Goal: Find specific page/section: Find specific page/section

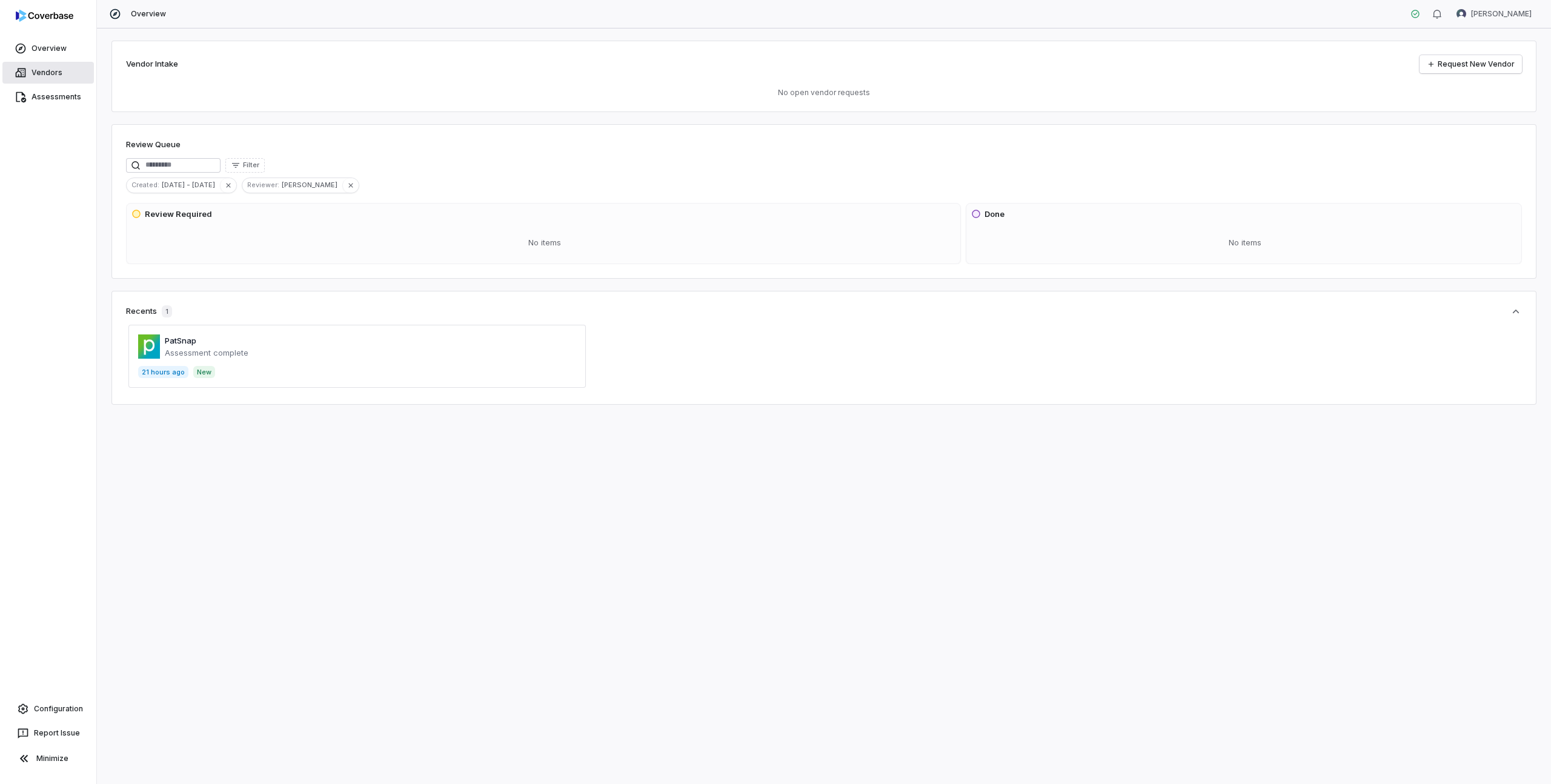
click at [31, 69] on link "Vendors" at bounding box center [47, 73] width 91 height 22
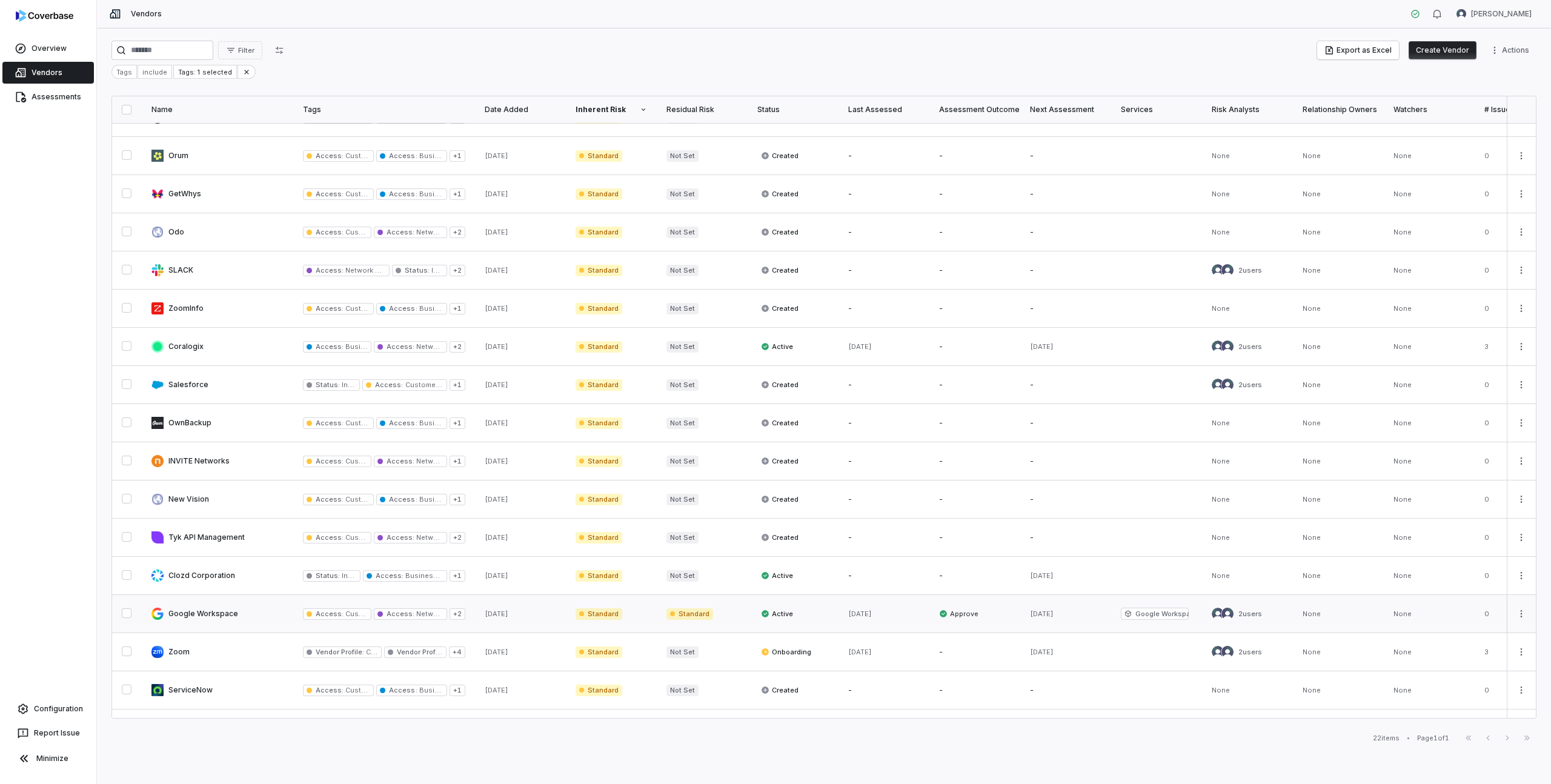
scroll to position [244, 0]
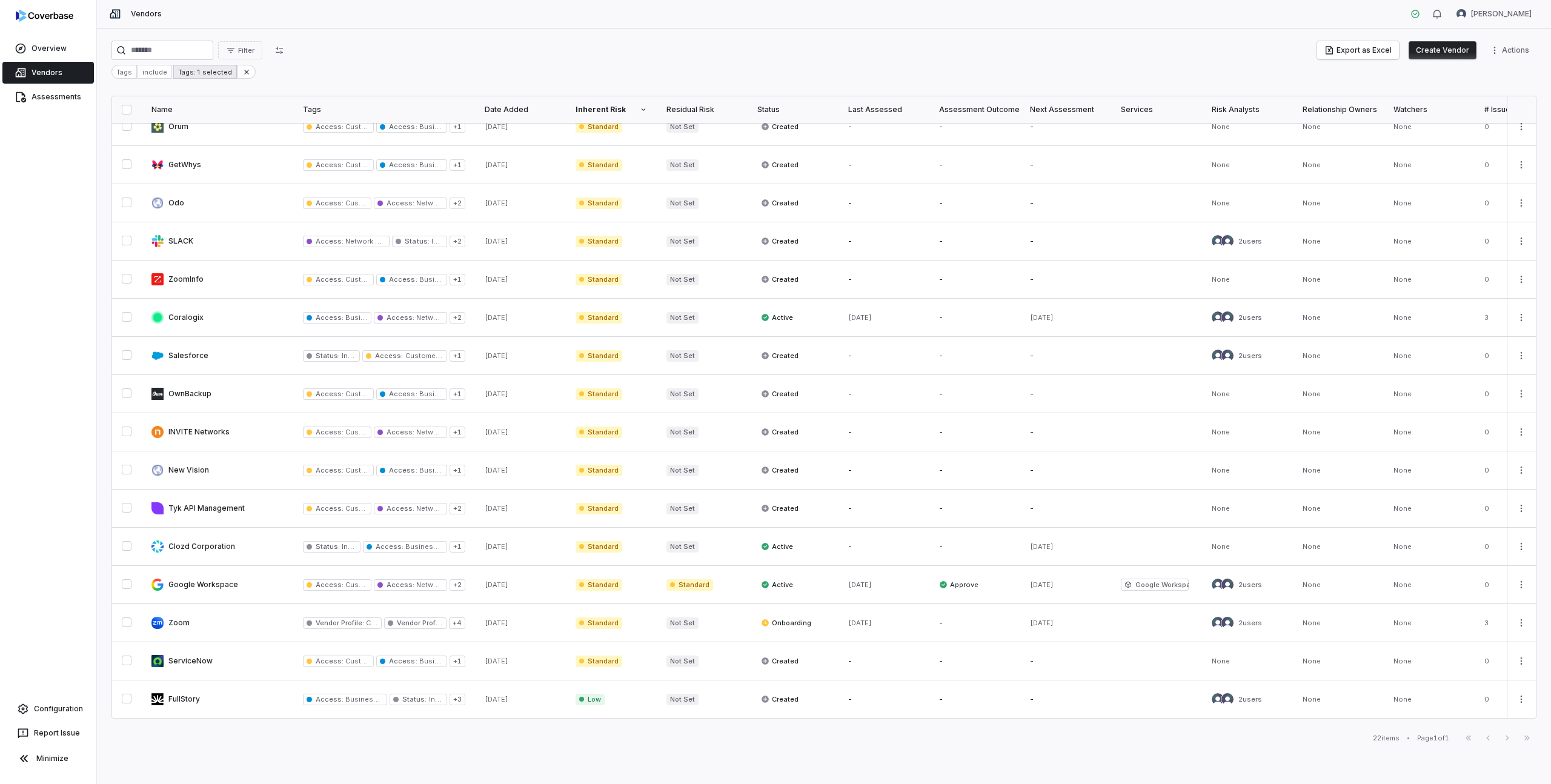
click at [190, 73] on div "Tags: 1 selected" at bounding box center [205, 72] width 63 height 14
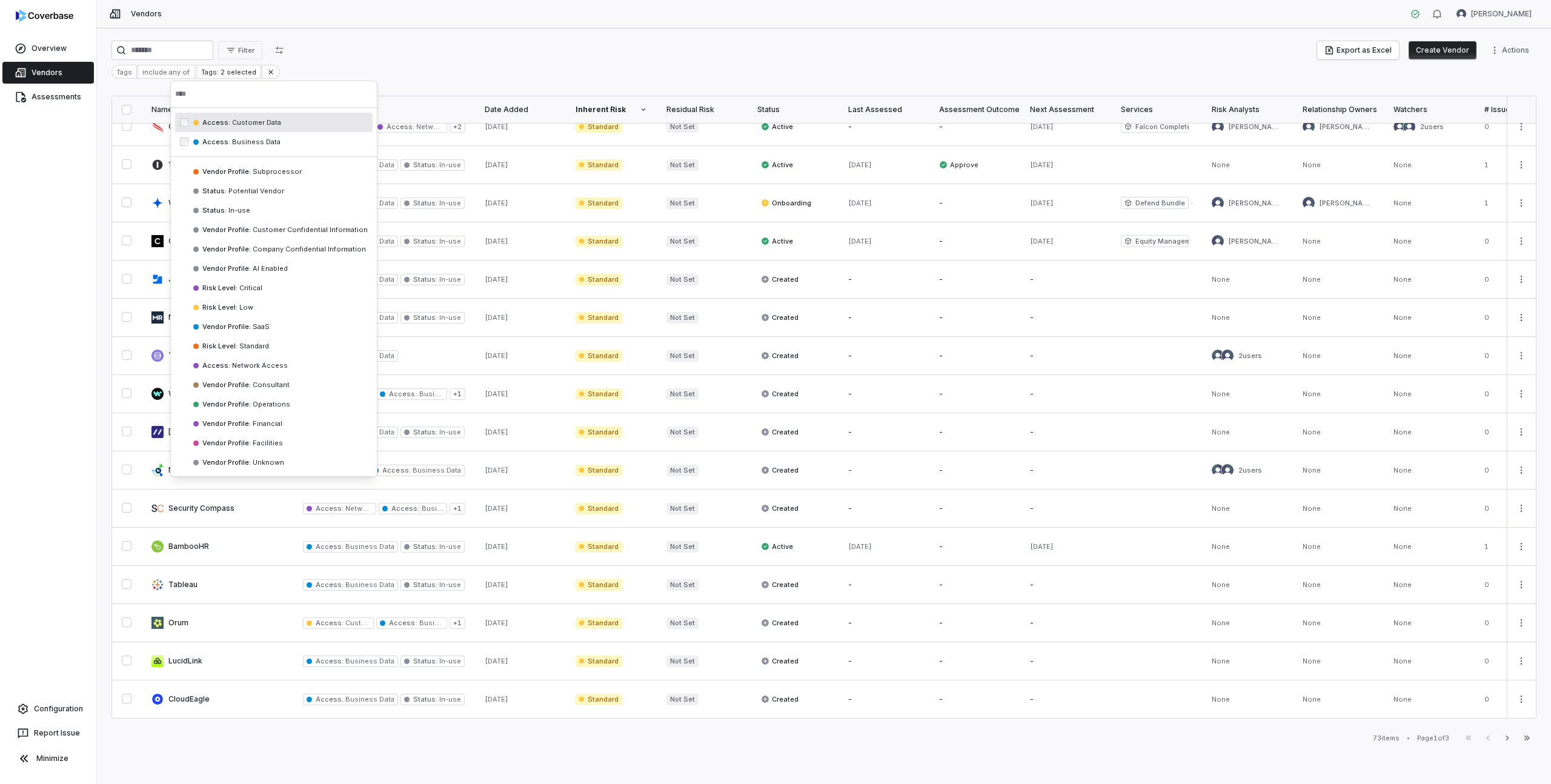
click at [350, 53] on html "Overview Vendors Assessments Configuration Report Issue Minimize Vendors [PERSO…" at bounding box center [776, 392] width 1551 height 784
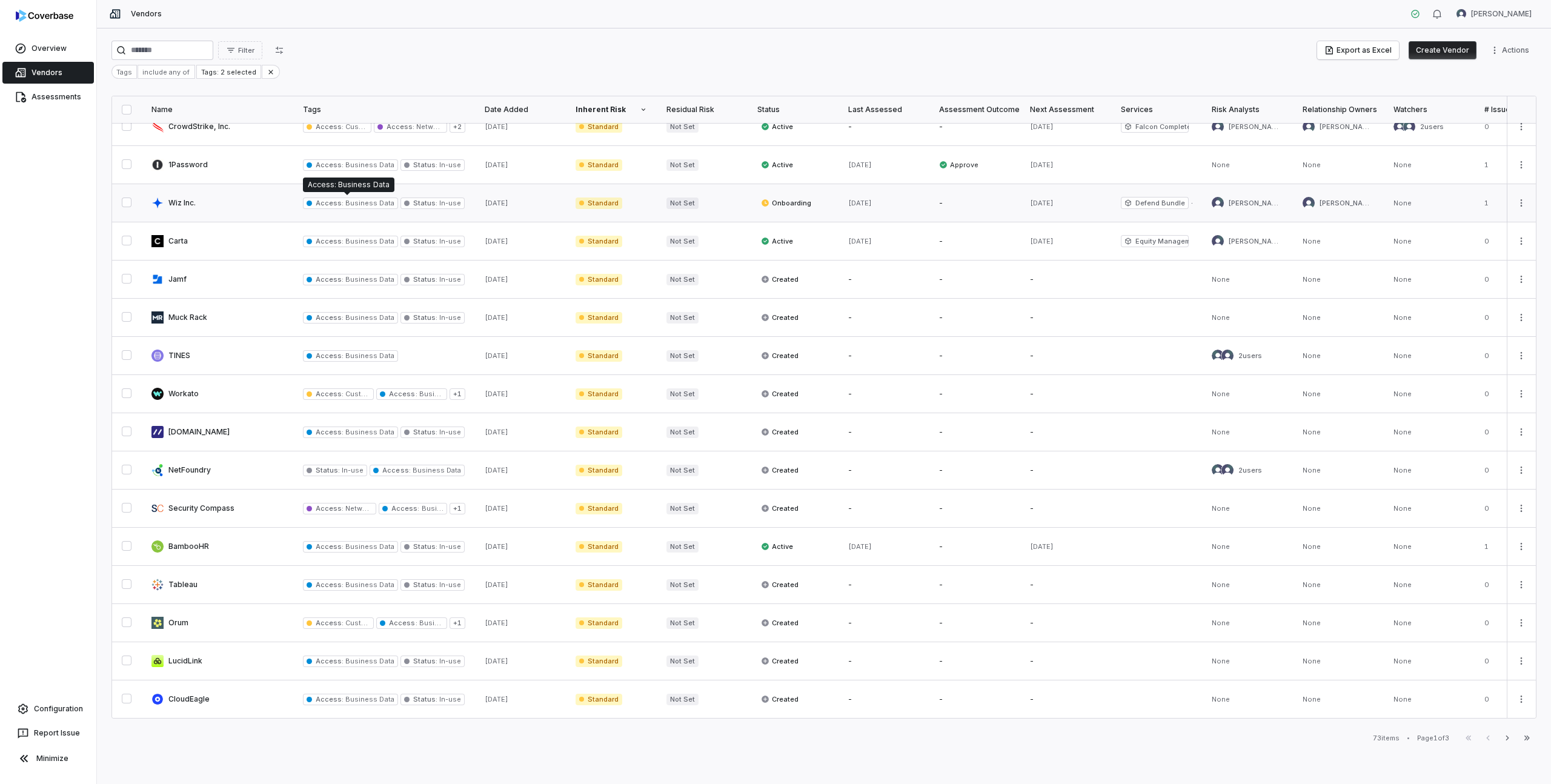
click at [330, 204] on span "Access :" at bounding box center [329, 203] width 27 height 9
click at [178, 201] on link at bounding box center [218, 203] width 151 height 37
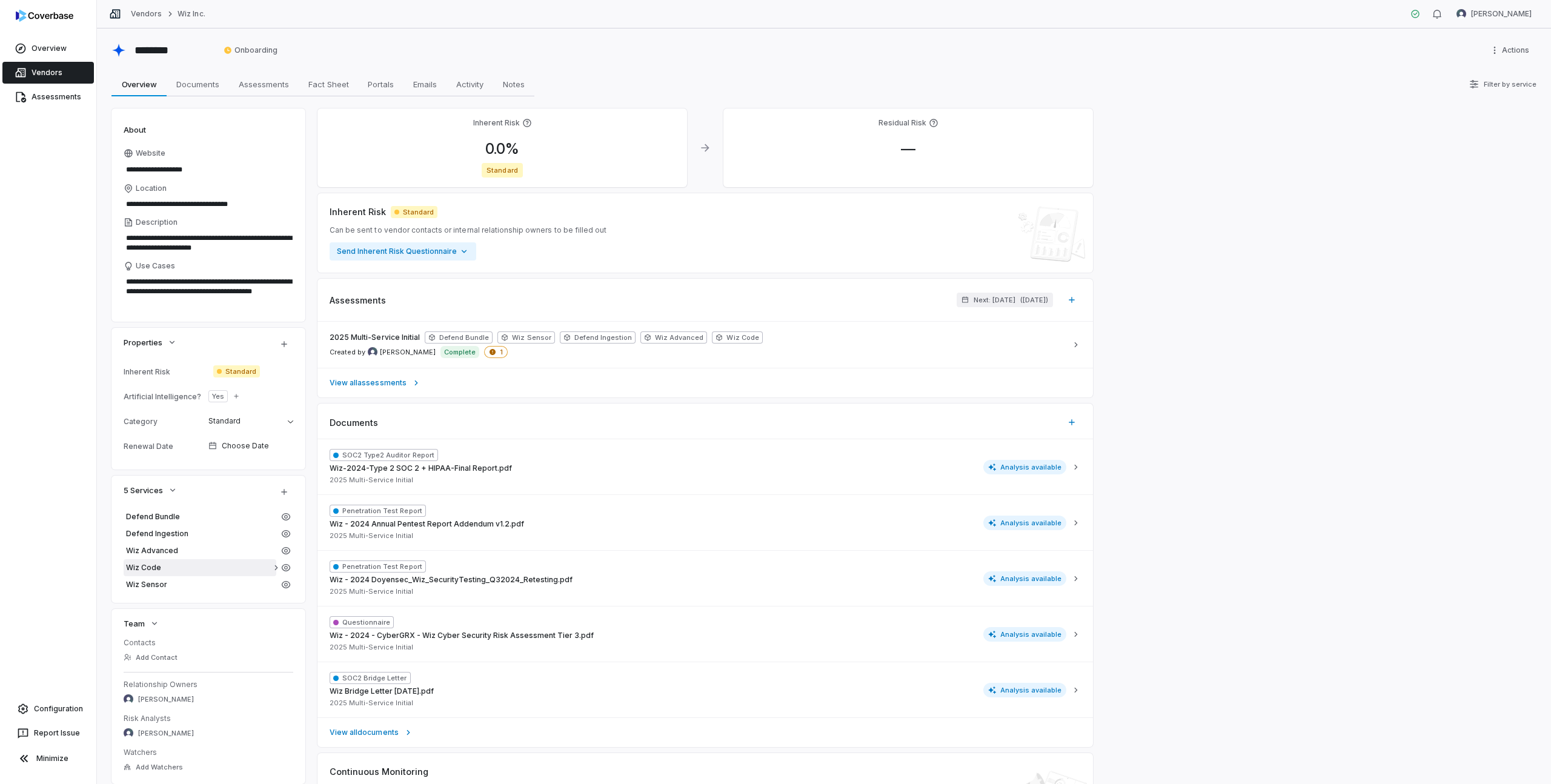
scroll to position [114, 0]
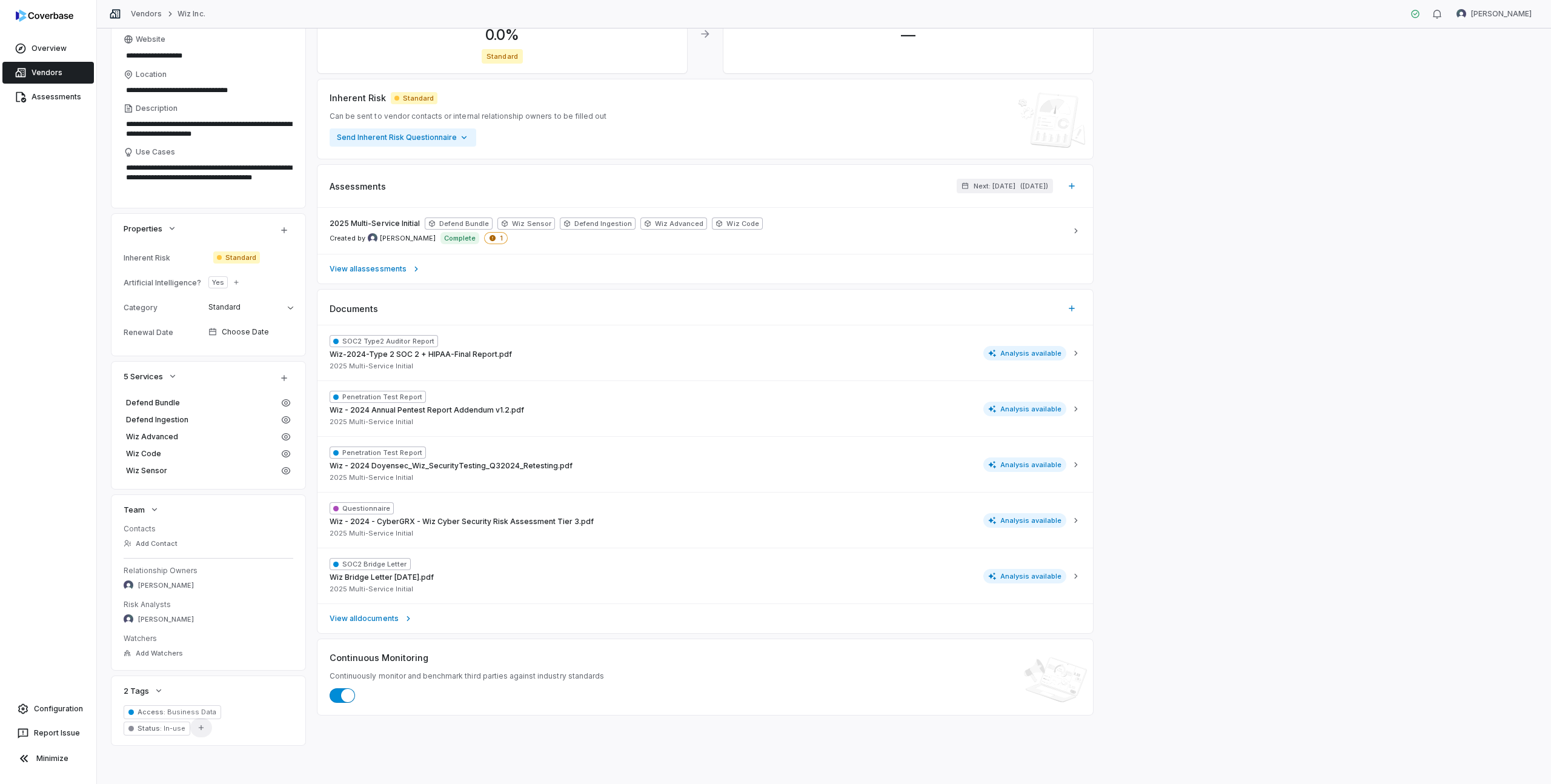
click at [197, 728] on icon "button" at bounding box center [201, 727] width 9 height 9
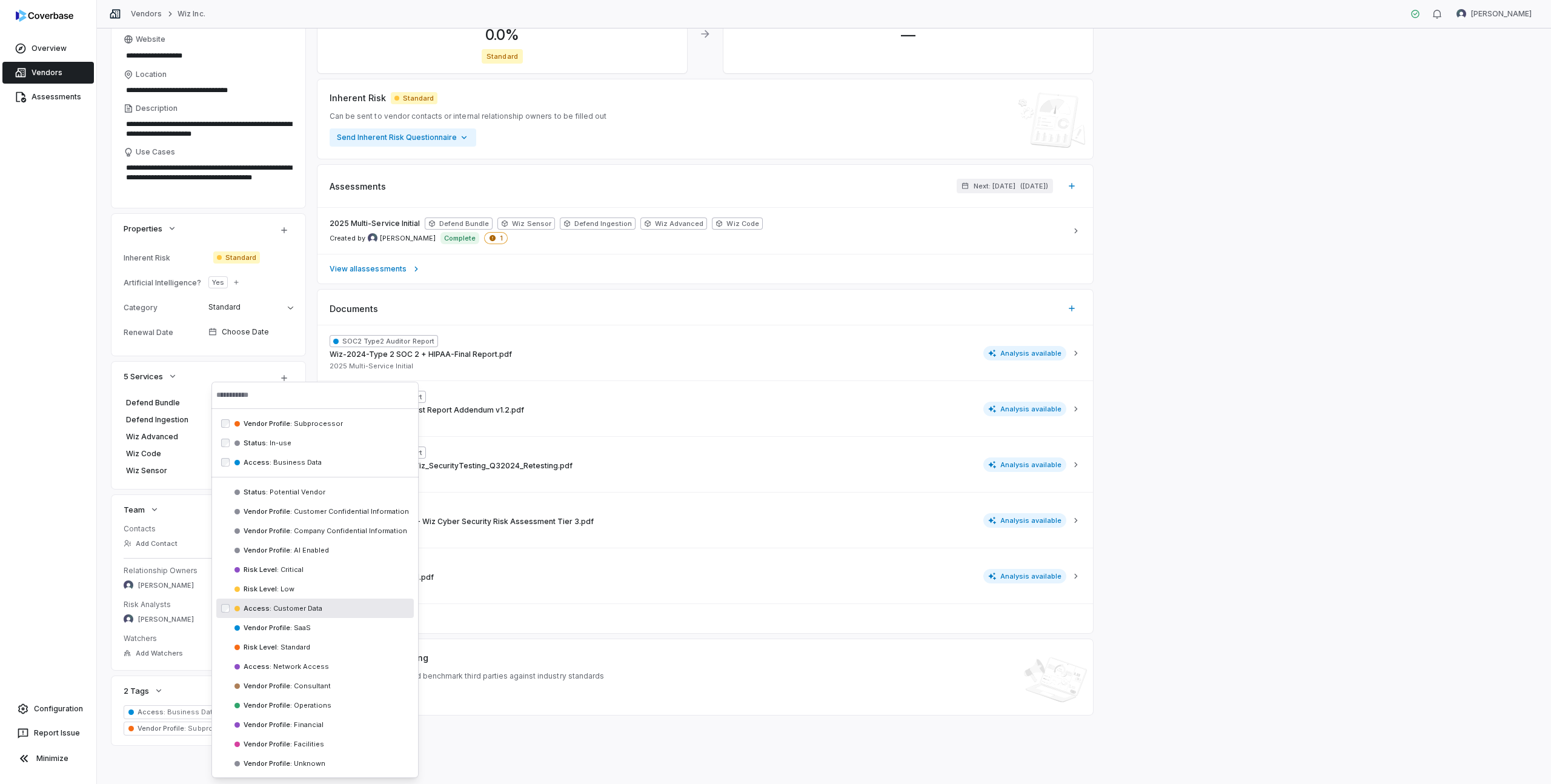
click at [284, 604] on span "Customer Data" at bounding box center [297, 608] width 51 height 9
click at [47, 281] on div "Overview Vendors Assessments Configuration Report Issue Minimize" at bounding box center [48, 392] width 96 height 784
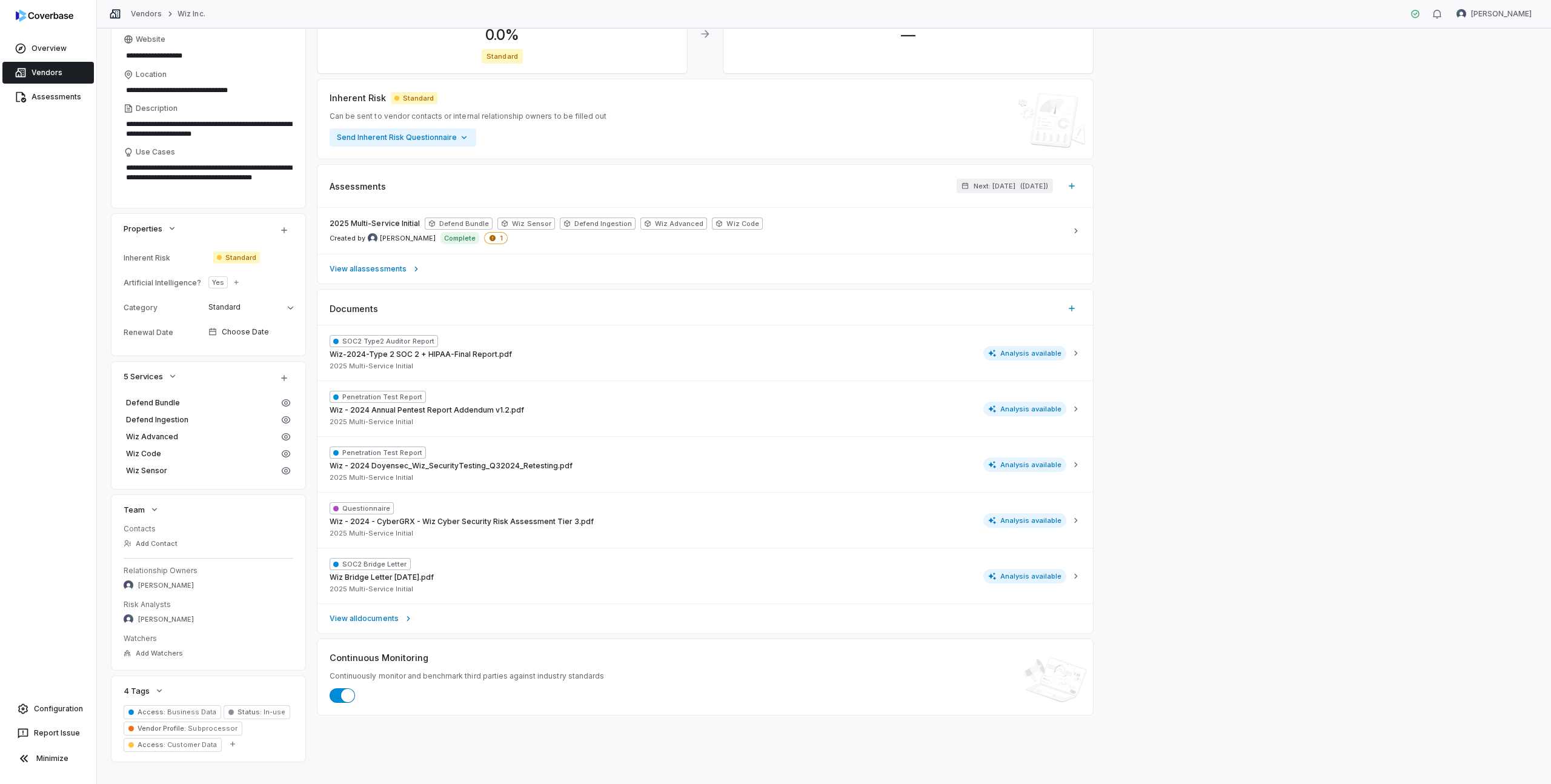
scroll to position [0, 0]
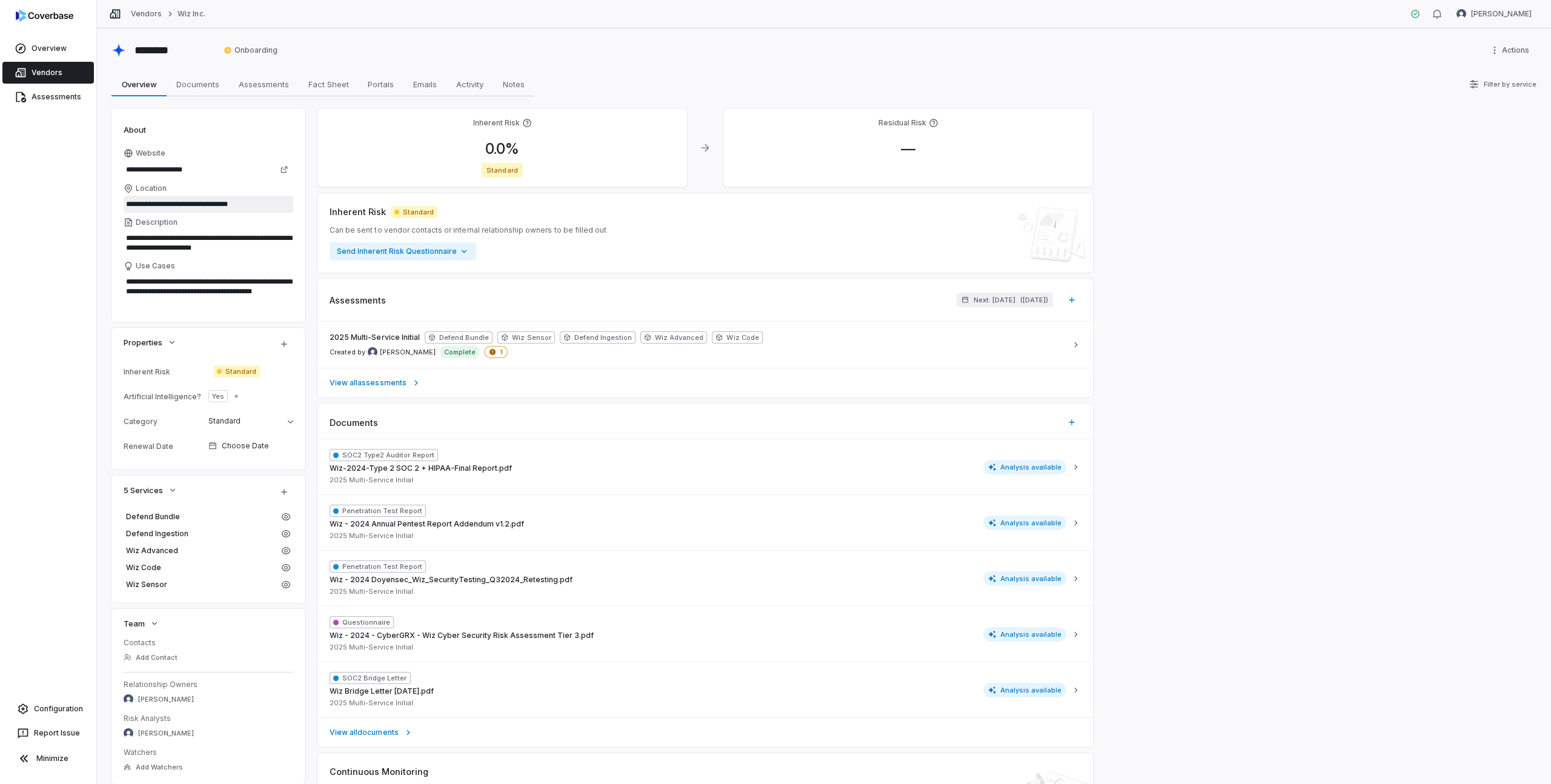
drag, startPoint x: 127, startPoint y: 205, endPoint x: 155, endPoint y: 205, distance: 28.0
click at [155, 205] on input "**********" at bounding box center [208, 204] width 170 height 17
click at [282, 170] on icon at bounding box center [284, 170] width 9 height 9
click at [207, 85] on span "Documents" at bounding box center [198, 84] width 53 height 16
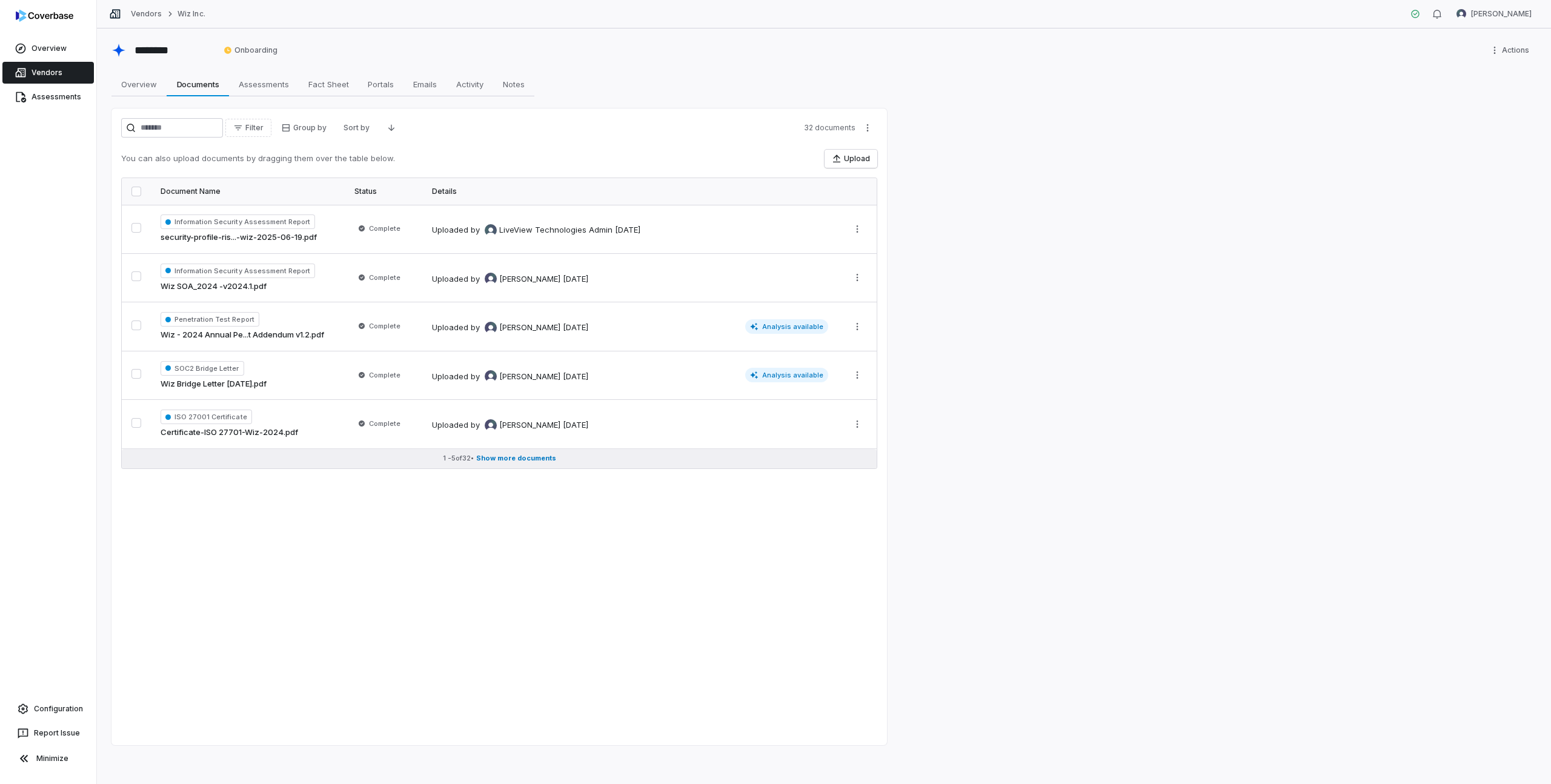
click at [518, 460] on span "Show more documents" at bounding box center [517, 458] width 80 height 9
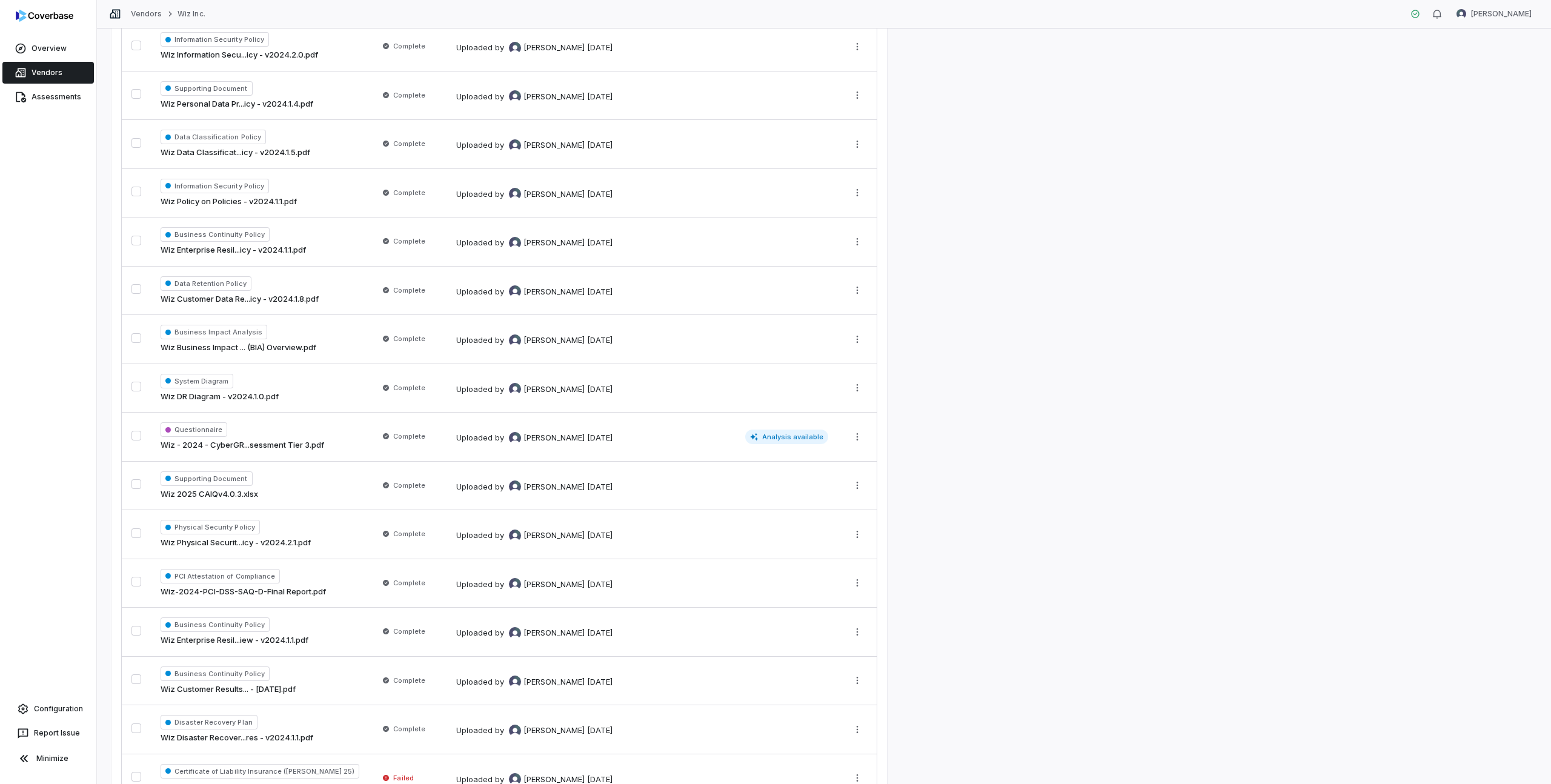
scroll to position [817, 0]
click at [137, 14] on link "Vendors" at bounding box center [146, 14] width 31 height 10
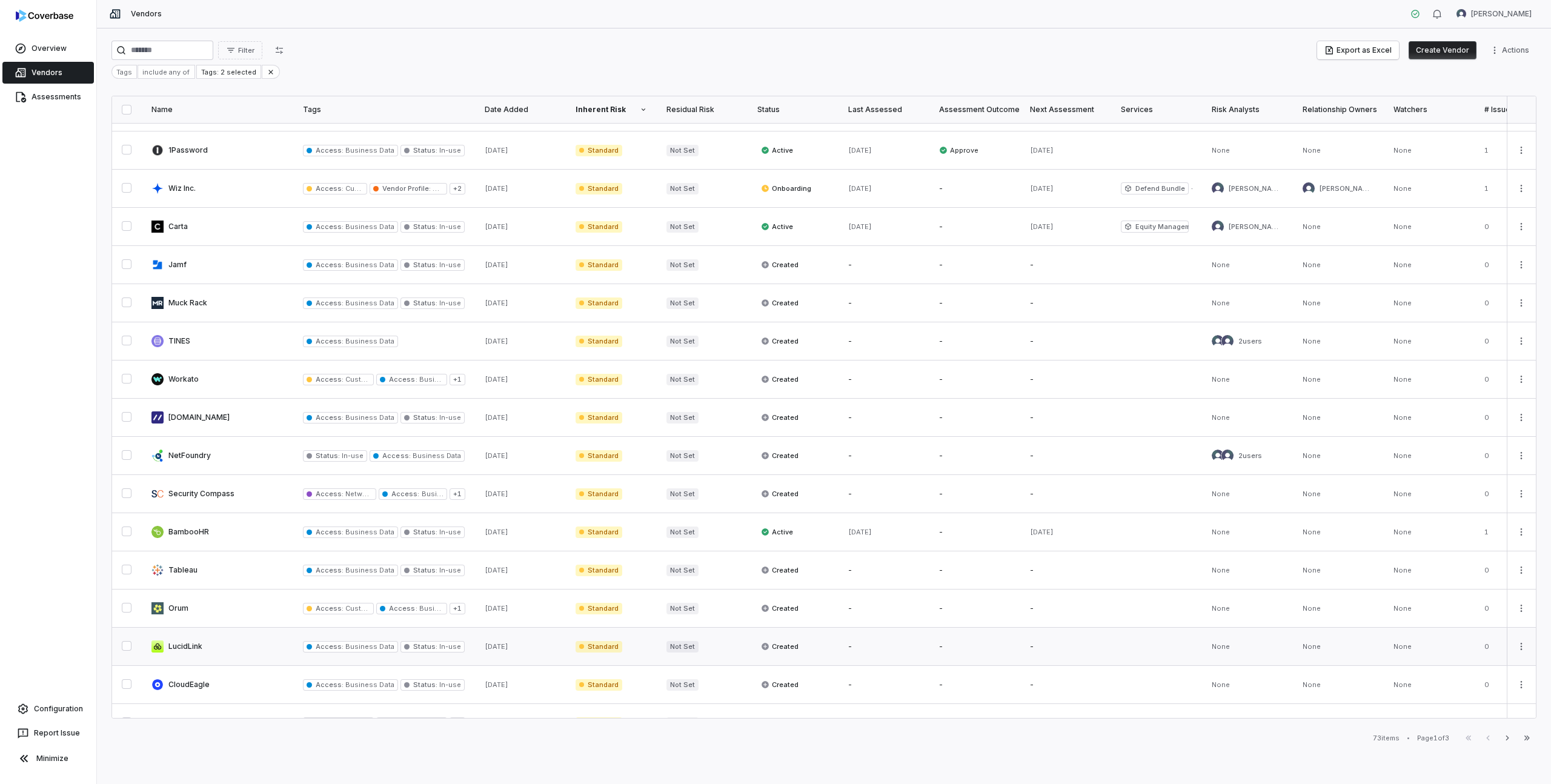
scroll to position [359, 0]
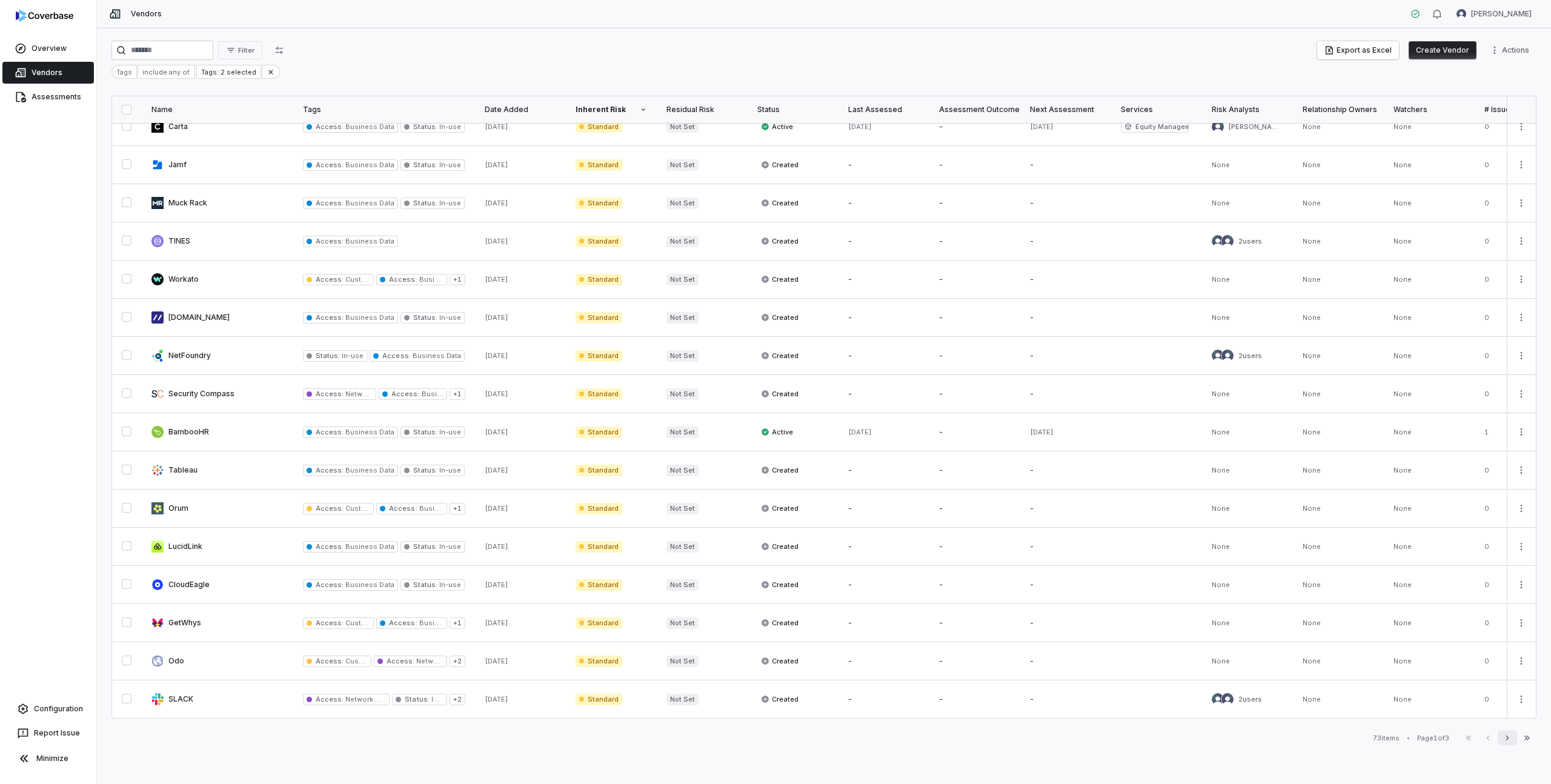
click at [1507, 737] on icon "button" at bounding box center [1508, 738] width 10 height 10
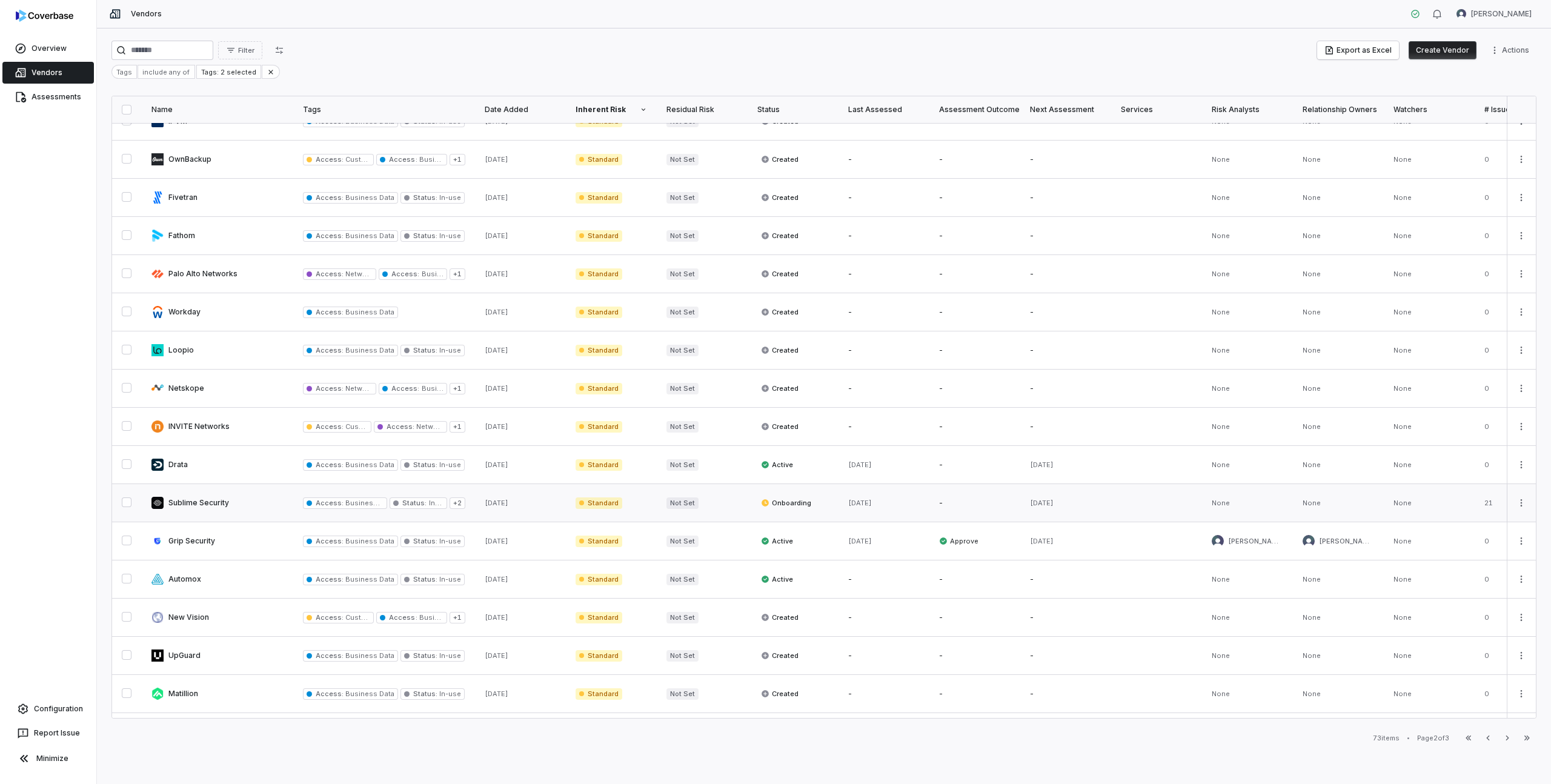
scroll to position [266, 0]
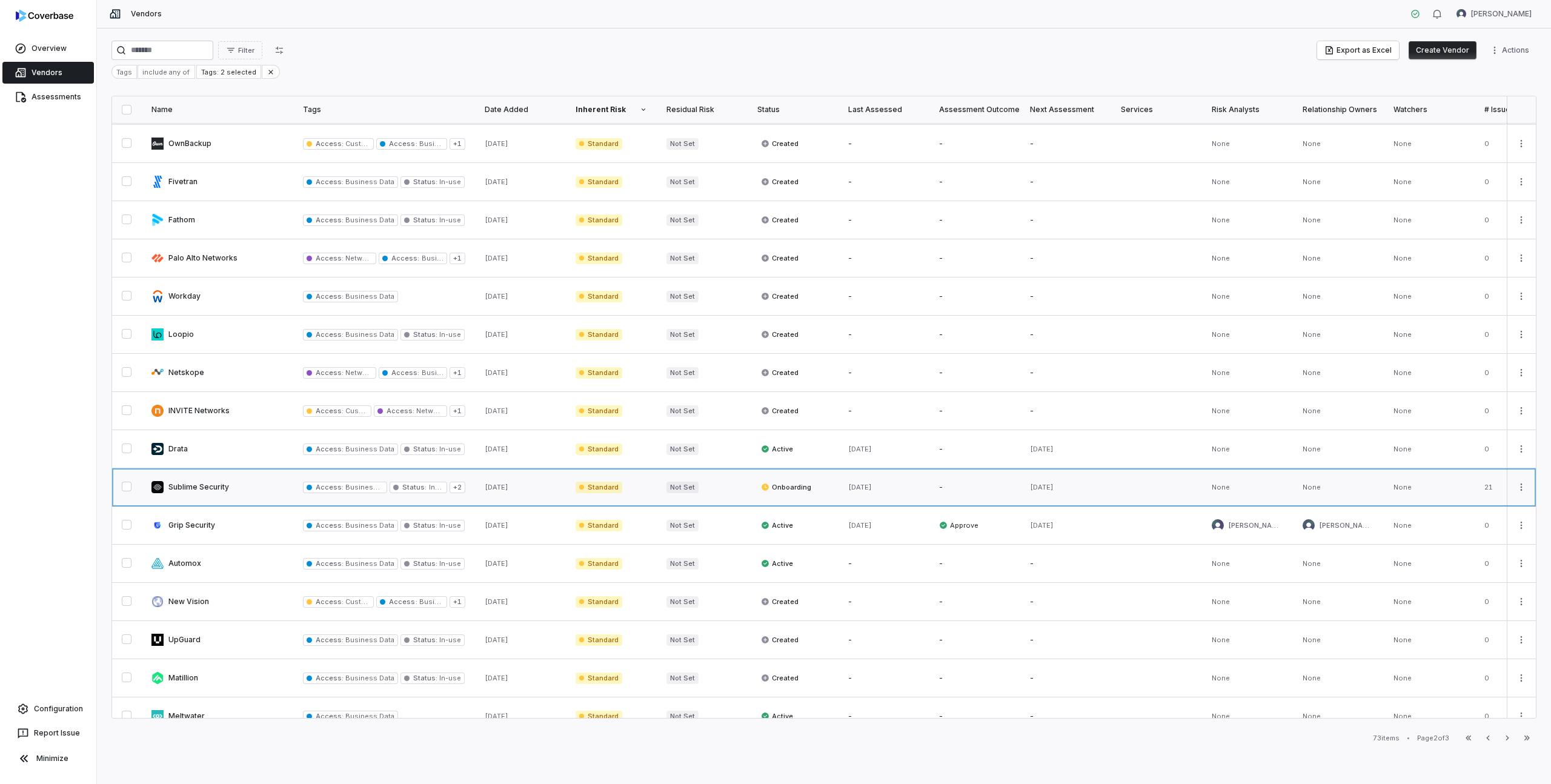
click at [217, 489] on link at bounding box center [218, 487] width 151 height 37
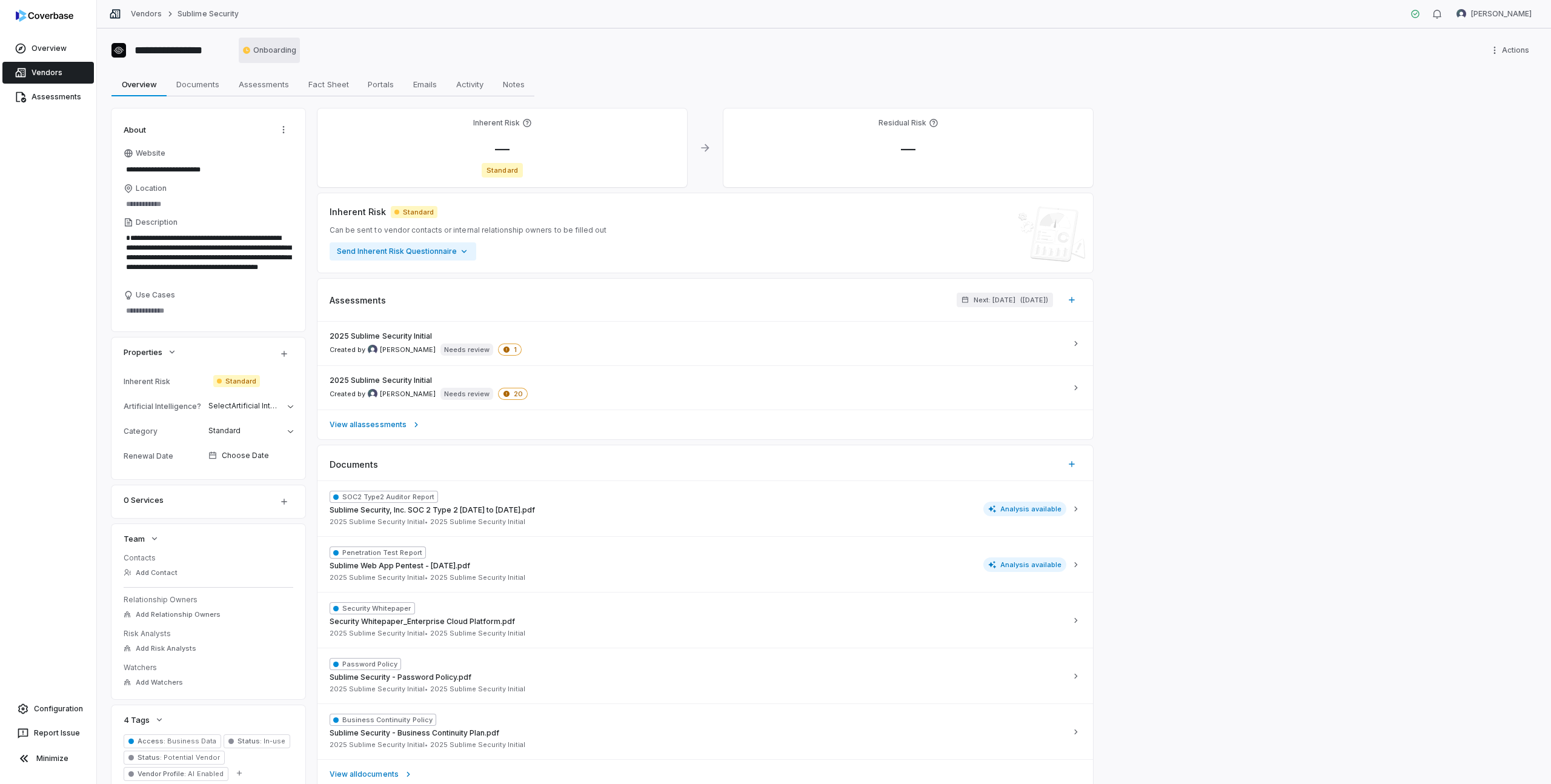
click at [281, 46] on html "**********" at bounding box center [776, 392] width 1551 height 784
click at [148, 17] on link "Vendors" at bounding box center [146, 14] width 31 height 10
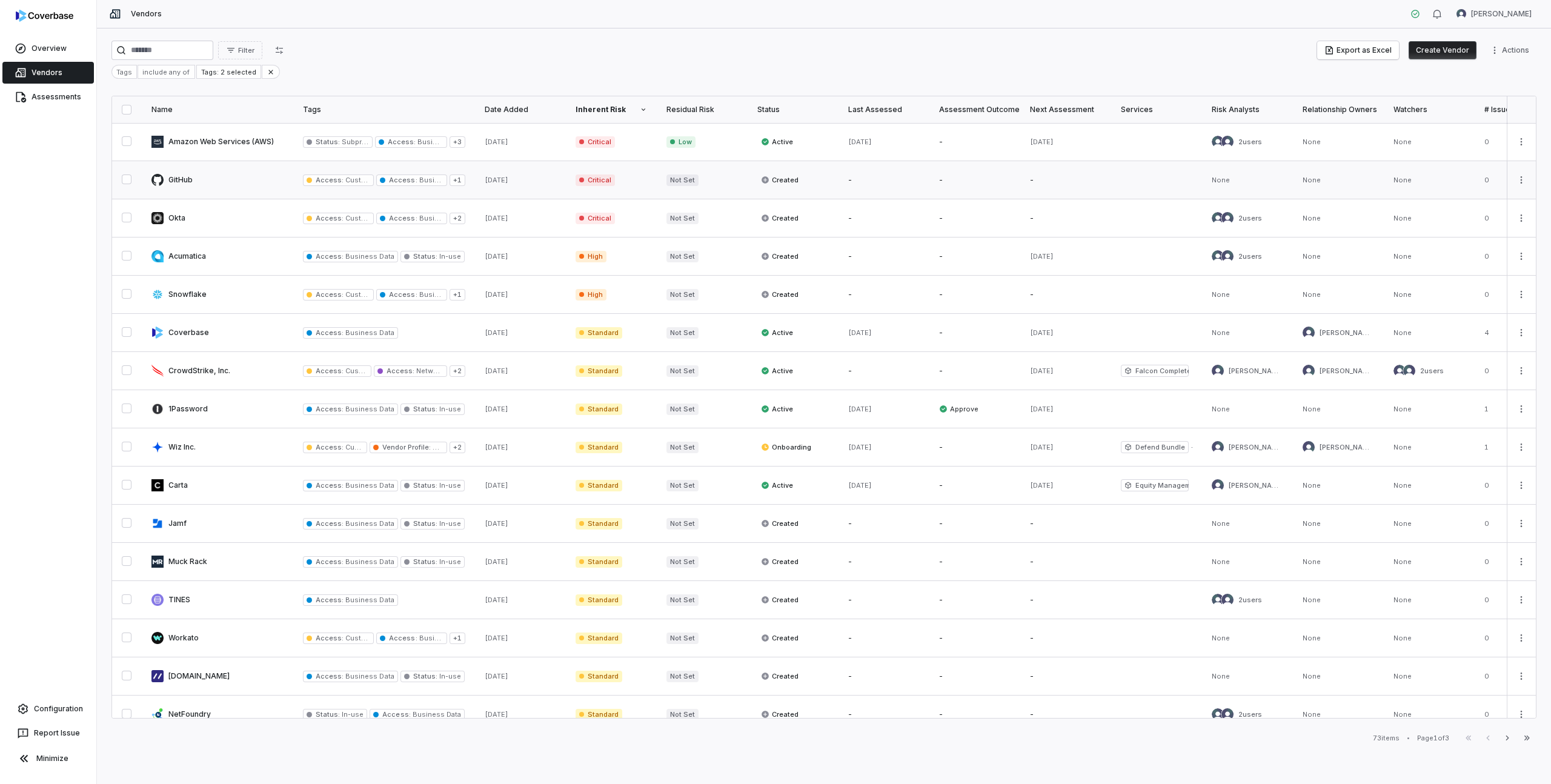
click at [184, 179] on link at bounding box center [218, 179] width 151 height 37
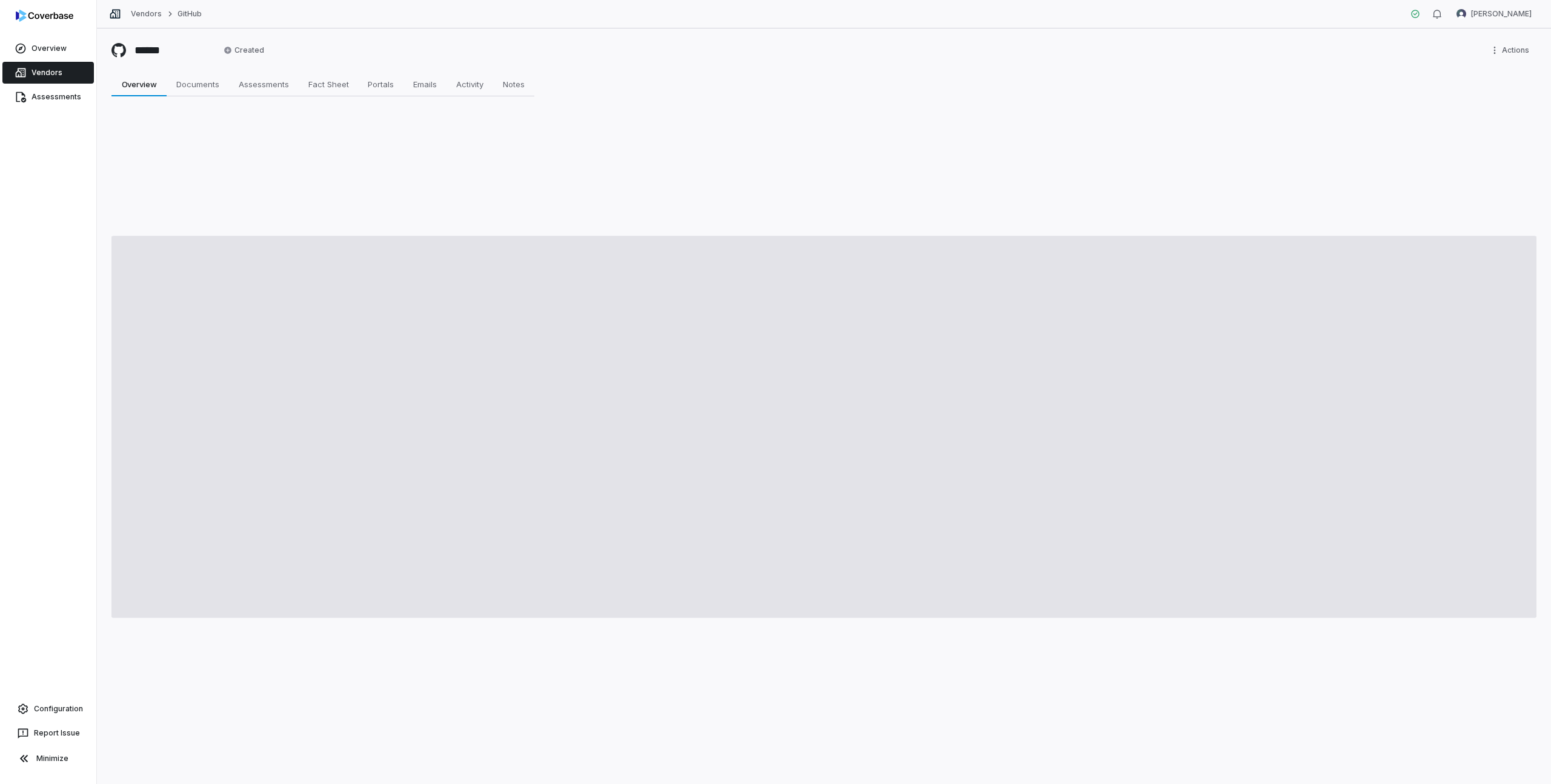
type textarea "*"
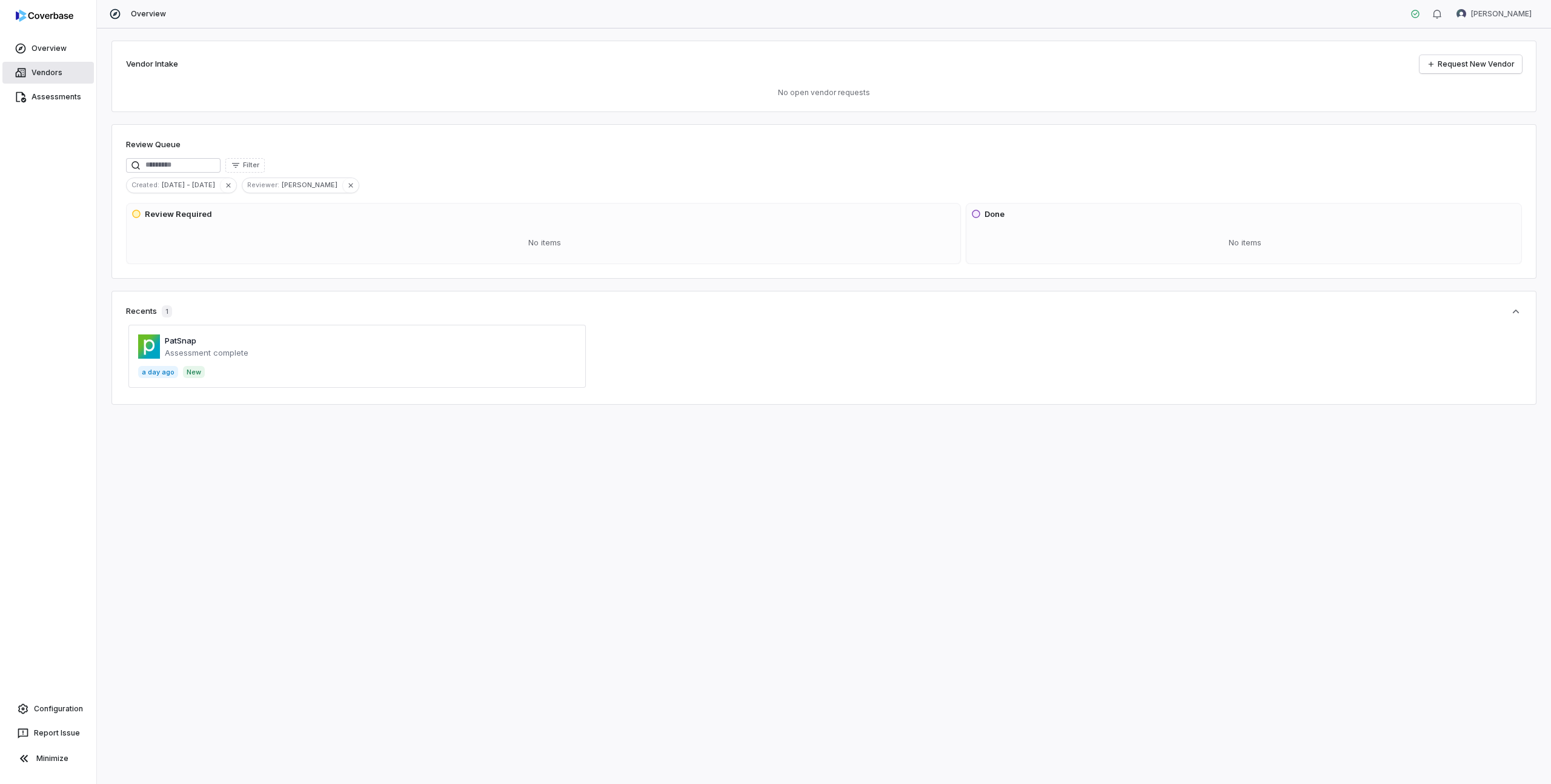
click at [53, 74] on link "Vendors" at bounding box center [47, 73] width 91 height 22
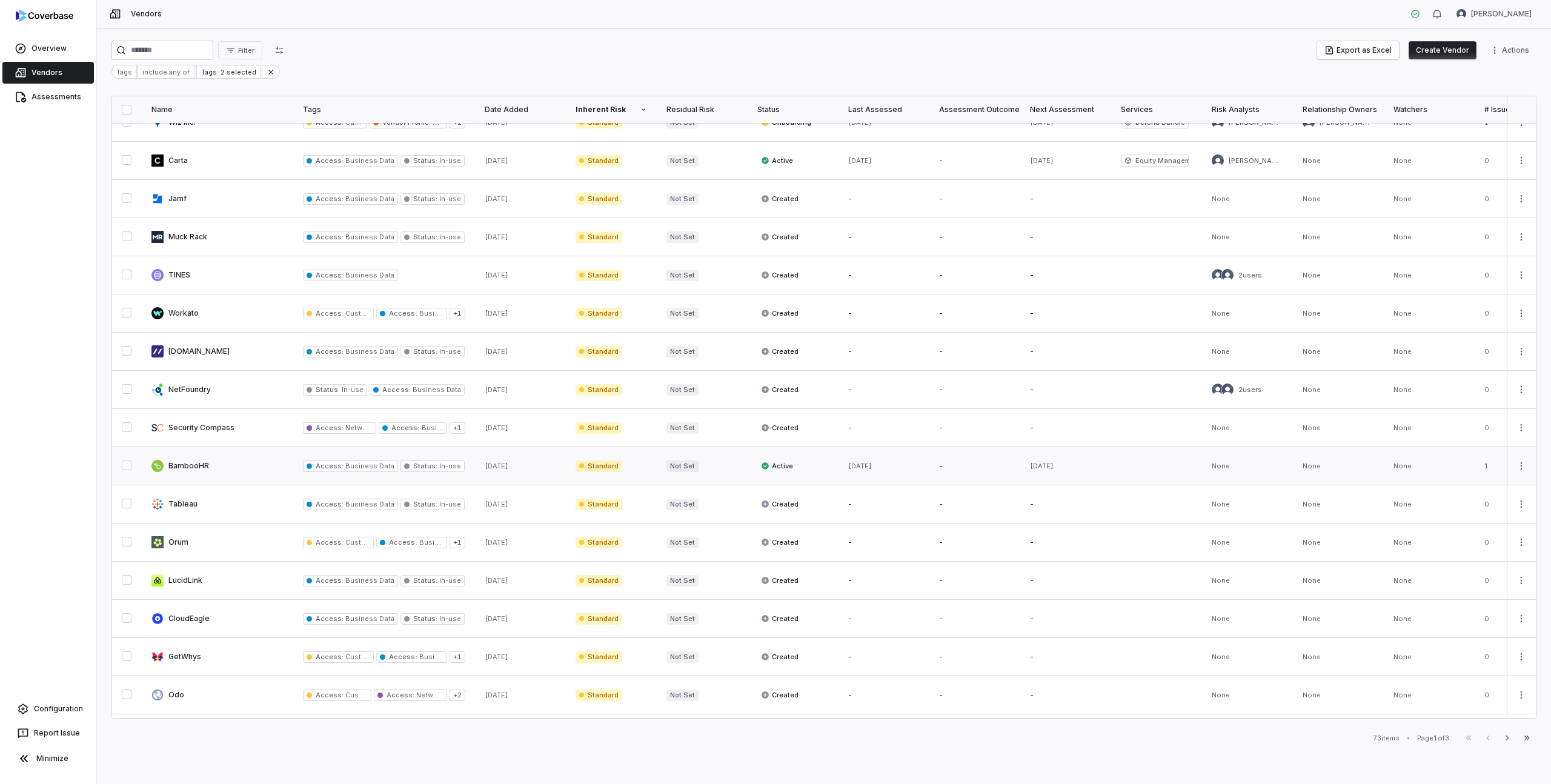
scroll to position [359, 0]
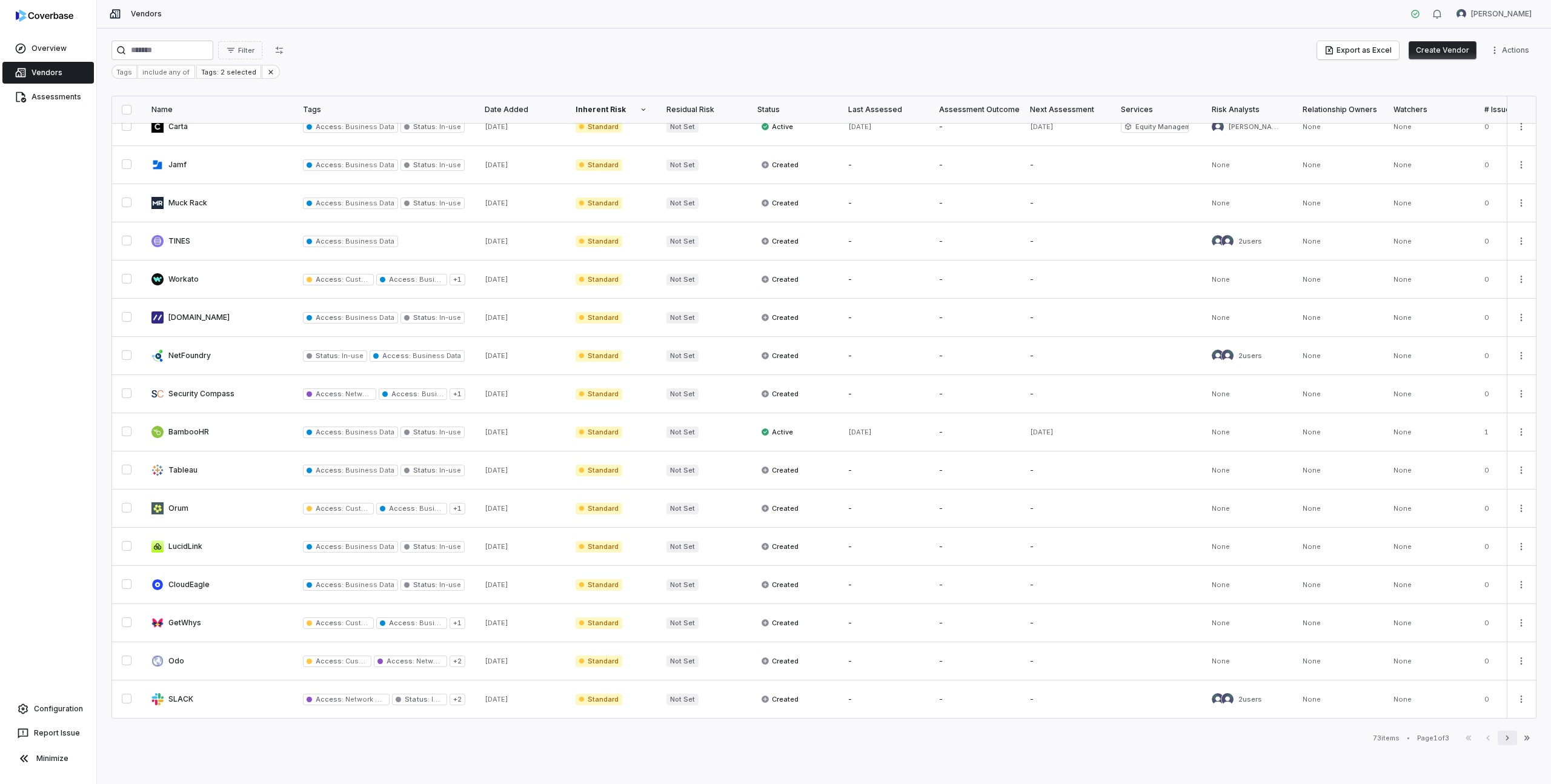
click at [1509, 741] on icon "button" at bounding box center [1508, 738] width 10 height 10
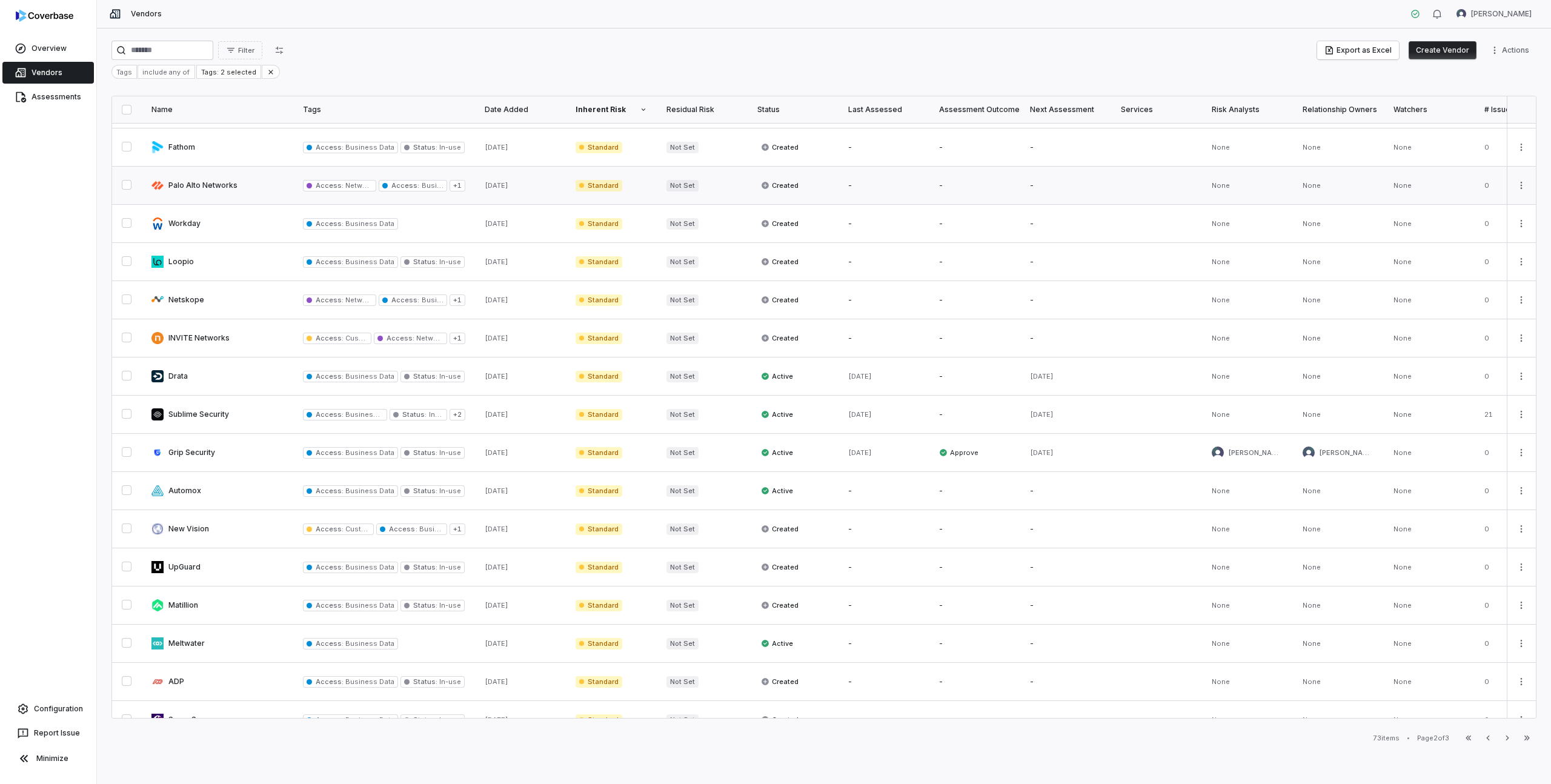
scroll to position [359, 0]
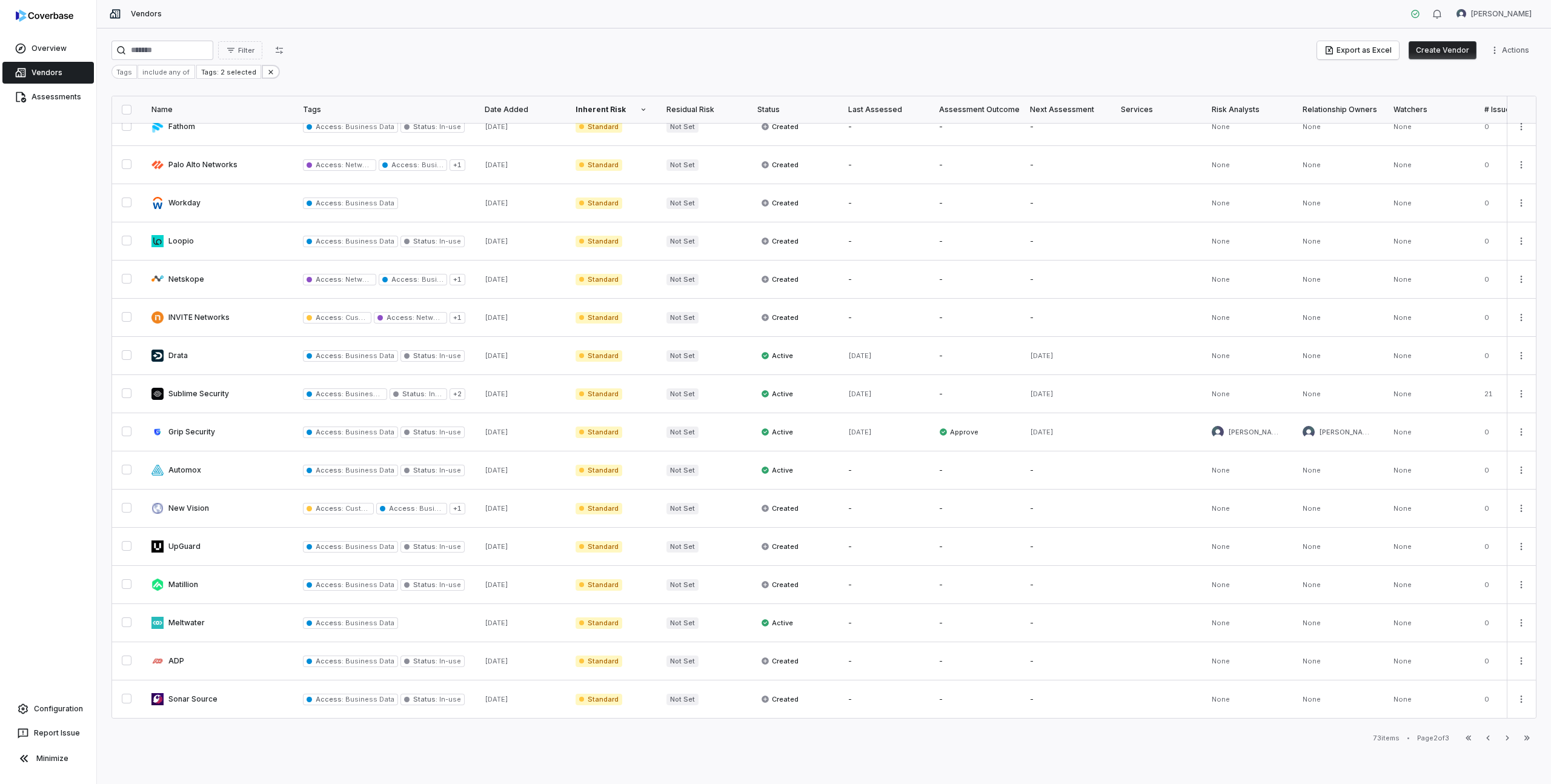
click at [268, 73] on icon at bounding box center [271, 72] width 9 height 9
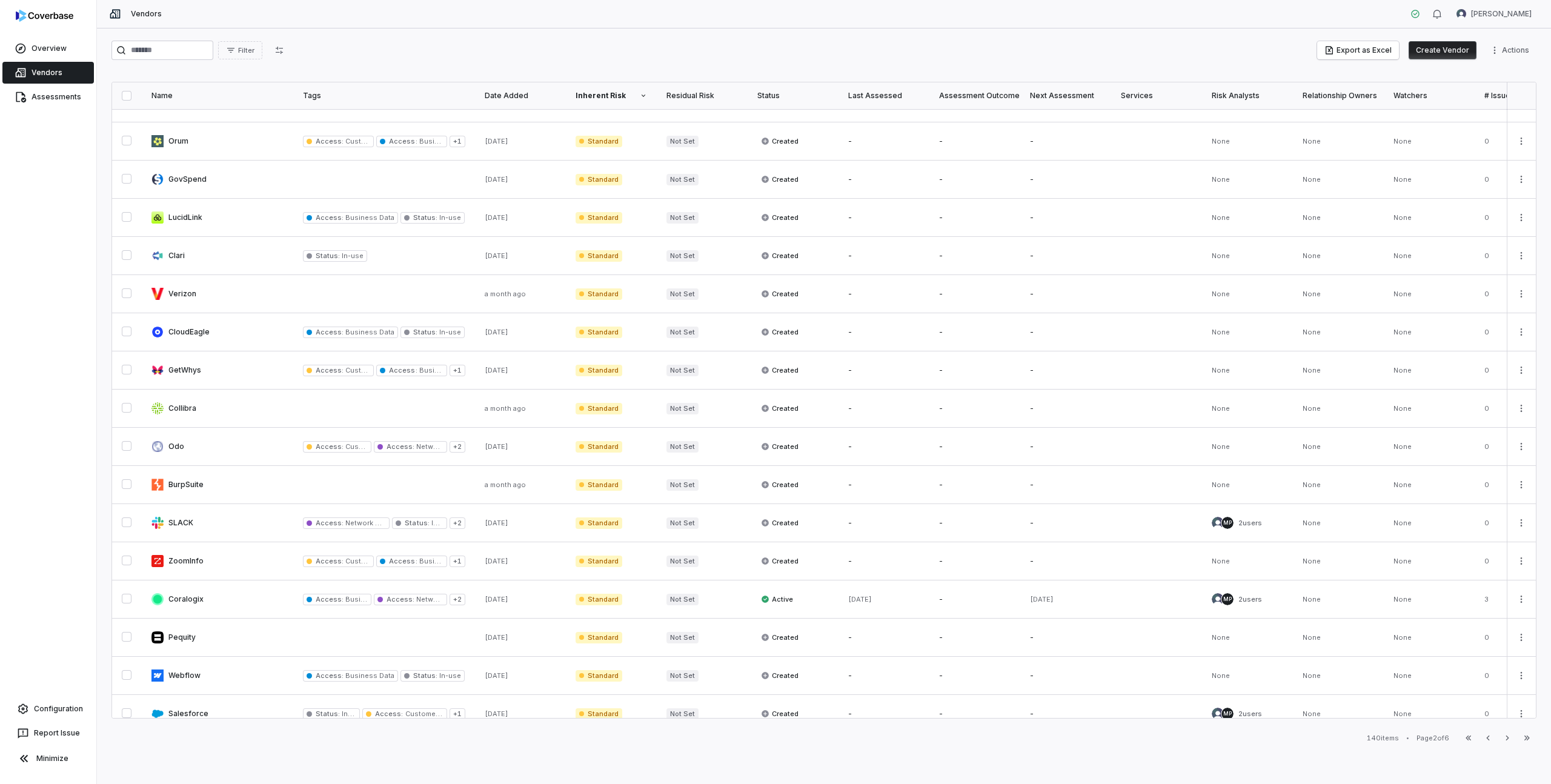
scroll to position [345, 0]
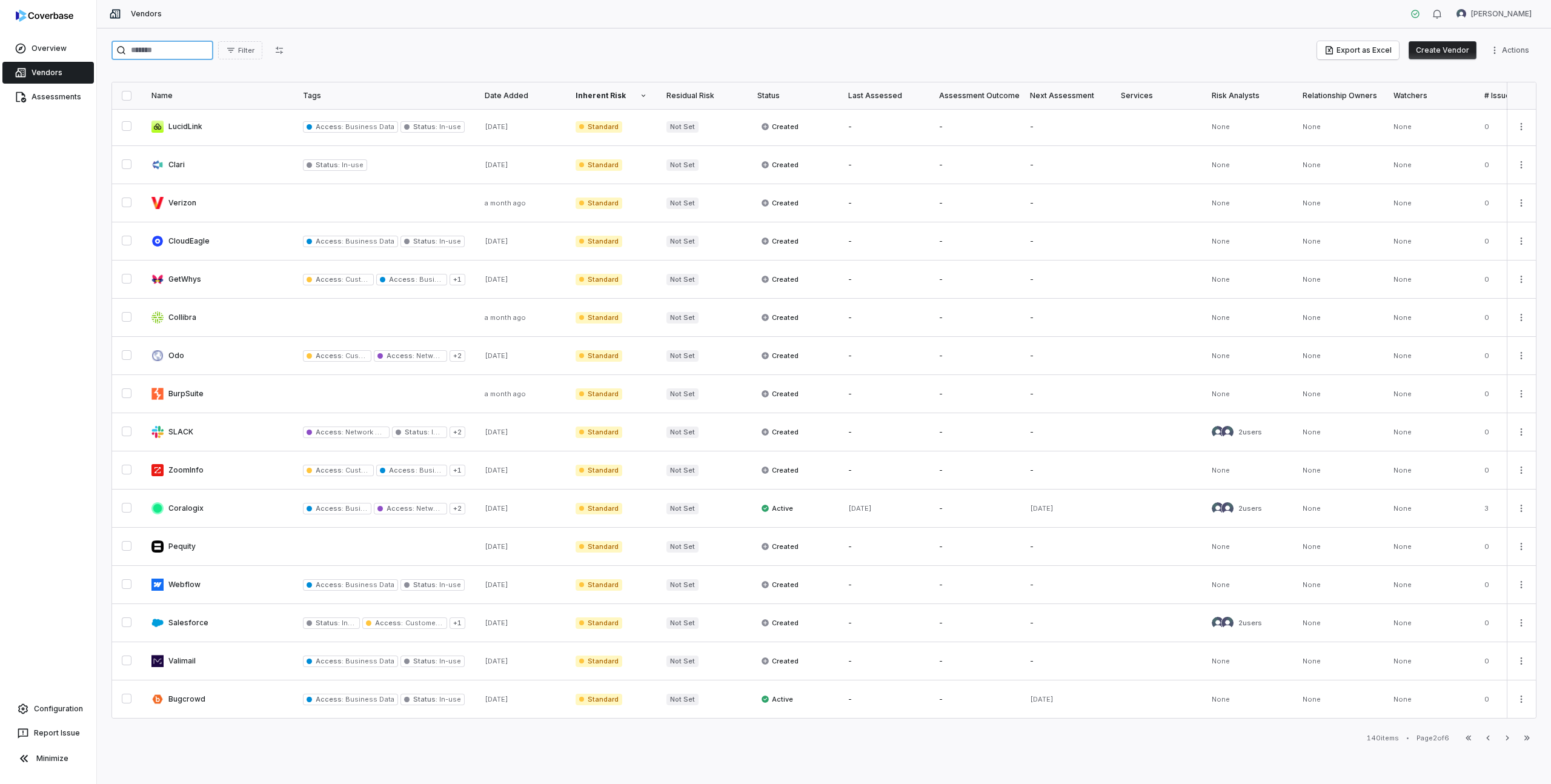
click at [151, 56] on input "search" at bounding box center [163, 50] width 102 height 20
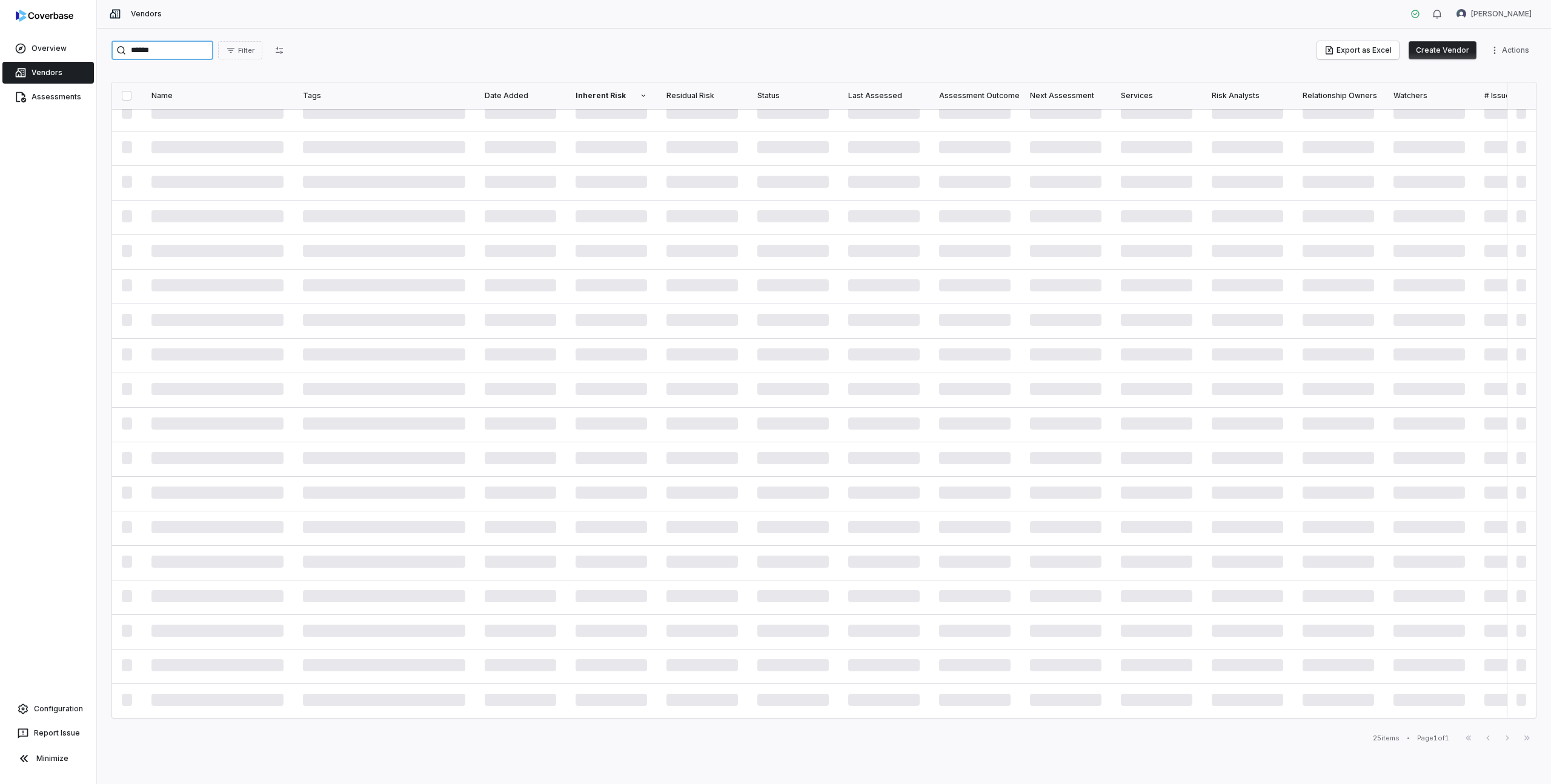
scroll to position [254, 0]
type input "*********"
click at [174, 124] on link at bounding box center [218, 127] width 151 height 37
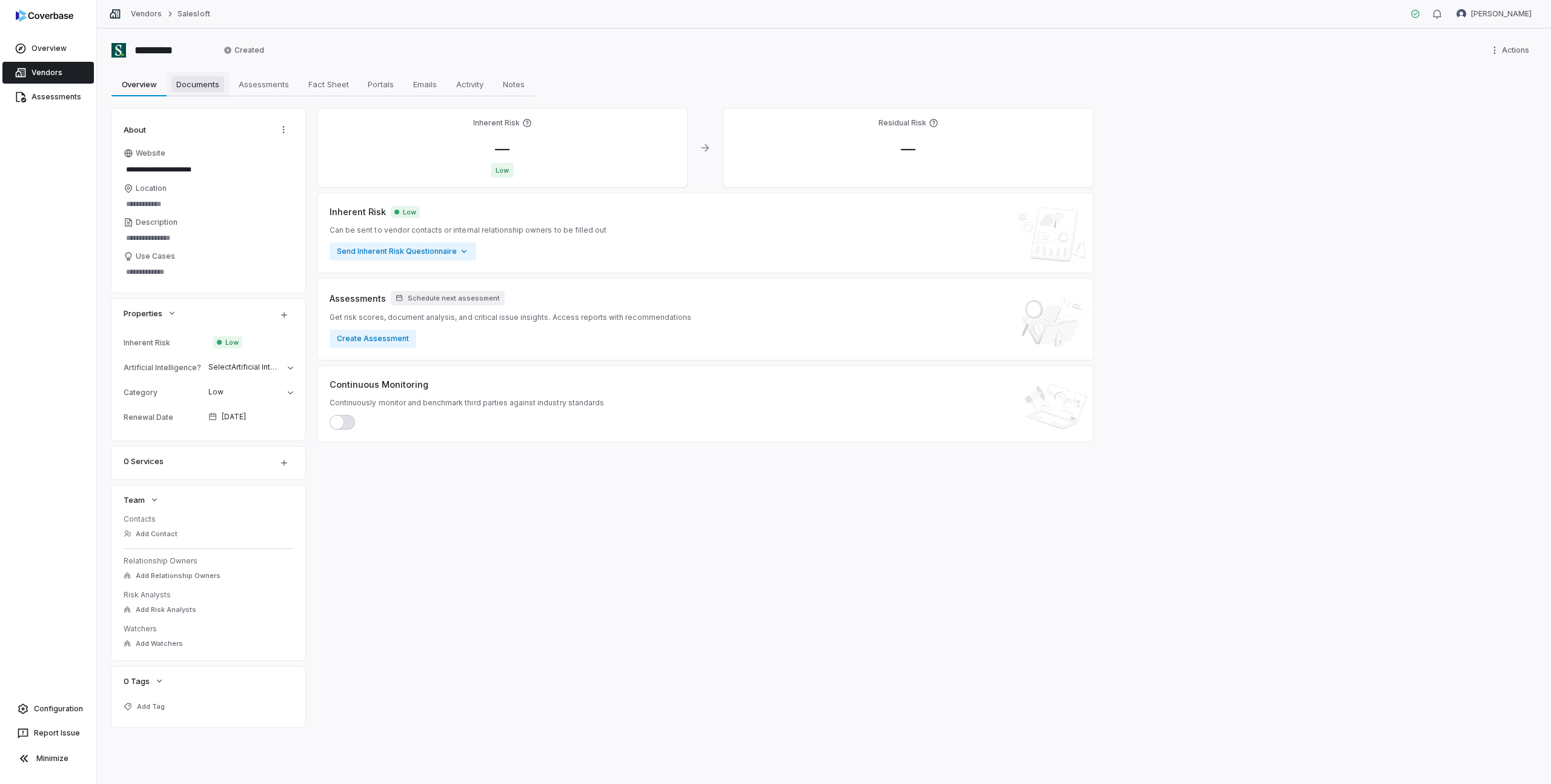
click at [210, 87] on span "Documents" at bounding box center [198, 84] width 53 height 16
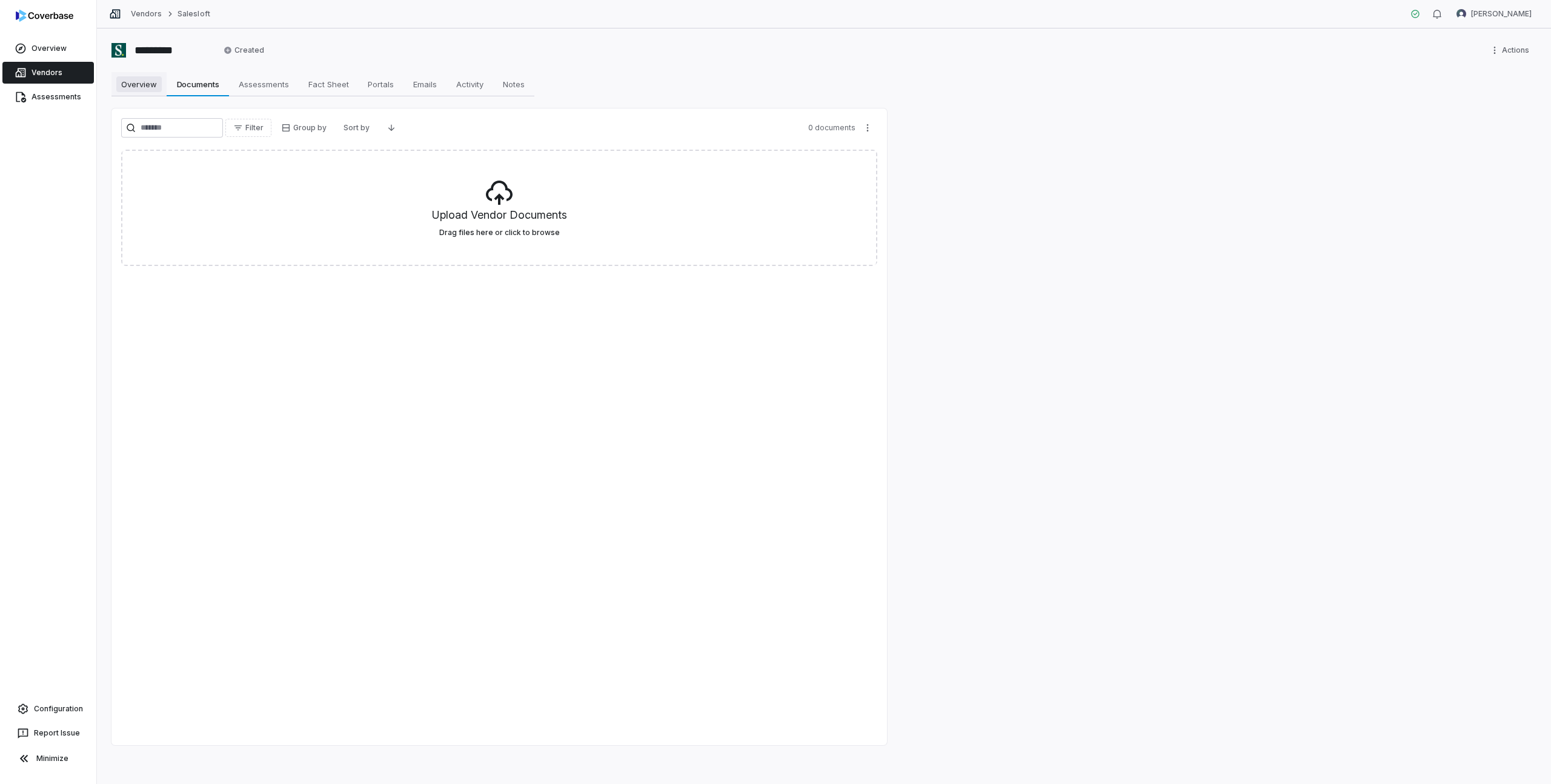
click at [145, 85] on span "Overview" at bounding box center [139, 84] width 45 height 16
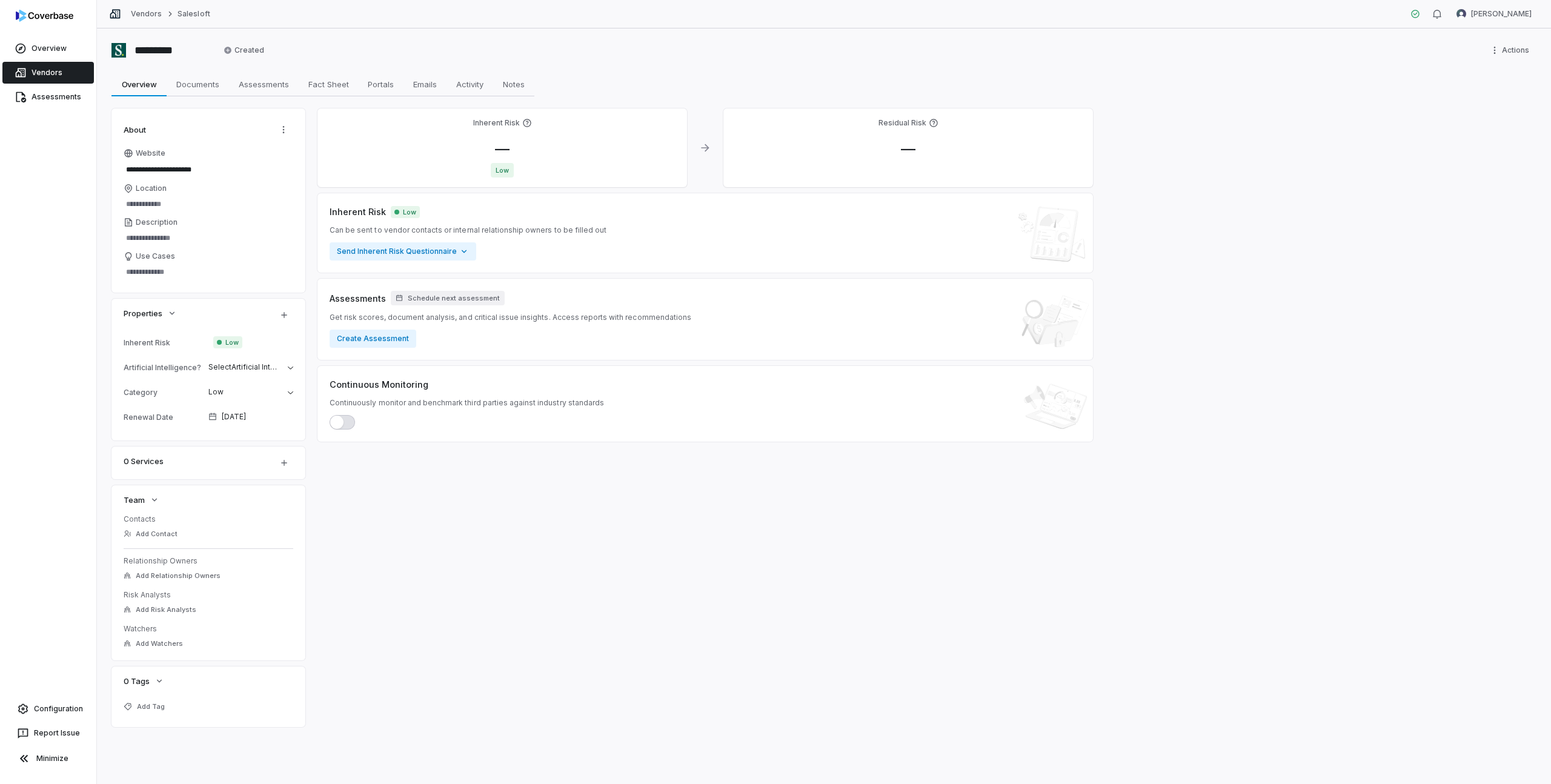
type textarea "*"
